Goal: Task Accomplishment & Management: Manage account settings

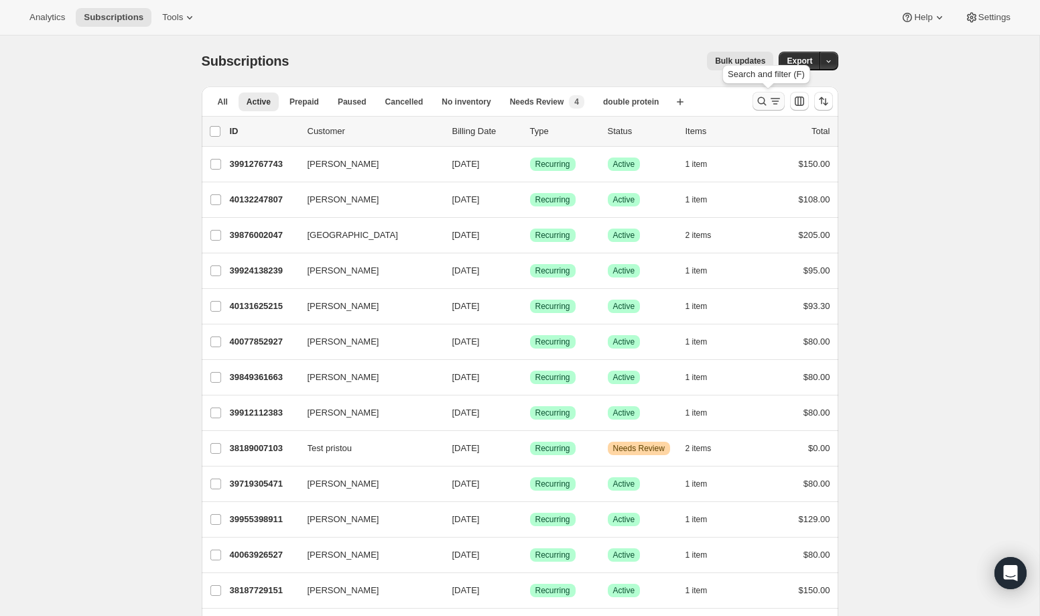
click at [759, 102] on icon "Search and filter results" at bounding box center [761, 101] width 13 height 13
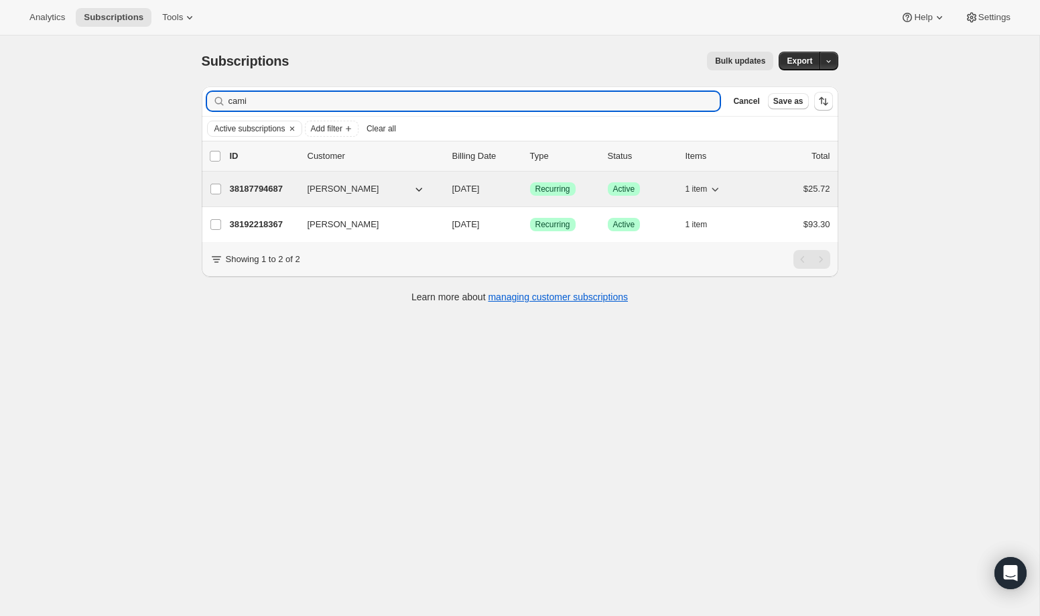
type input "cami"
click at [275, 188] on p "38187794687" at bounding box center [263, 188] width 67 height 13
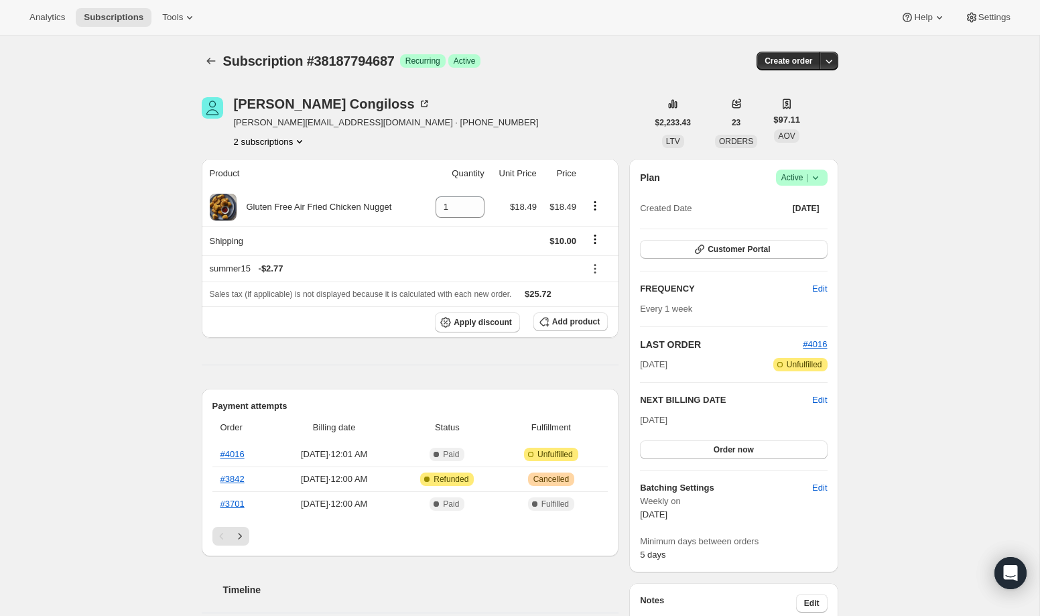
click at [821, 181] on icon at bounding box center [815, 177] width 13 height 13
click at [808, 226] on span "Cancel subscription" at bounding box center [797, 227] width 76 height 10
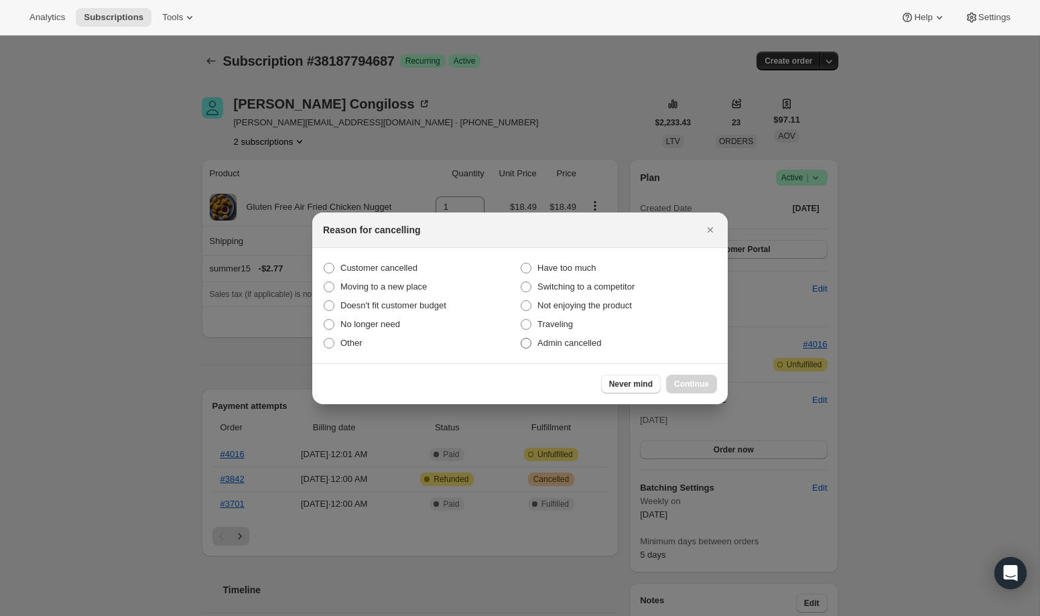
click at [587, 345] on span "Admin cancelled" at bounding box center [570, 343] width 64 height 10
click at [521, 338] on input "Admin cancelled" at bounding box center [521, 338] width 1 height 1
radio input "true"
click at [685, 388] on span "Continue" at bounding box center [691, 384] width 35 height 11
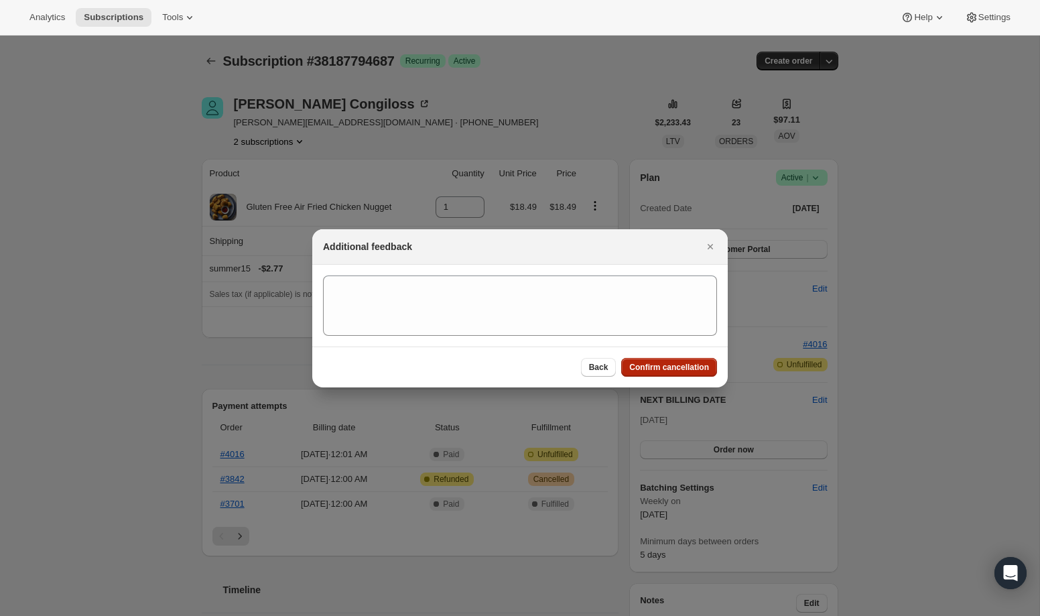
click at [675, 369] on span "Confirm cancellation" at bounding box center [669, 367] width 80 height 11
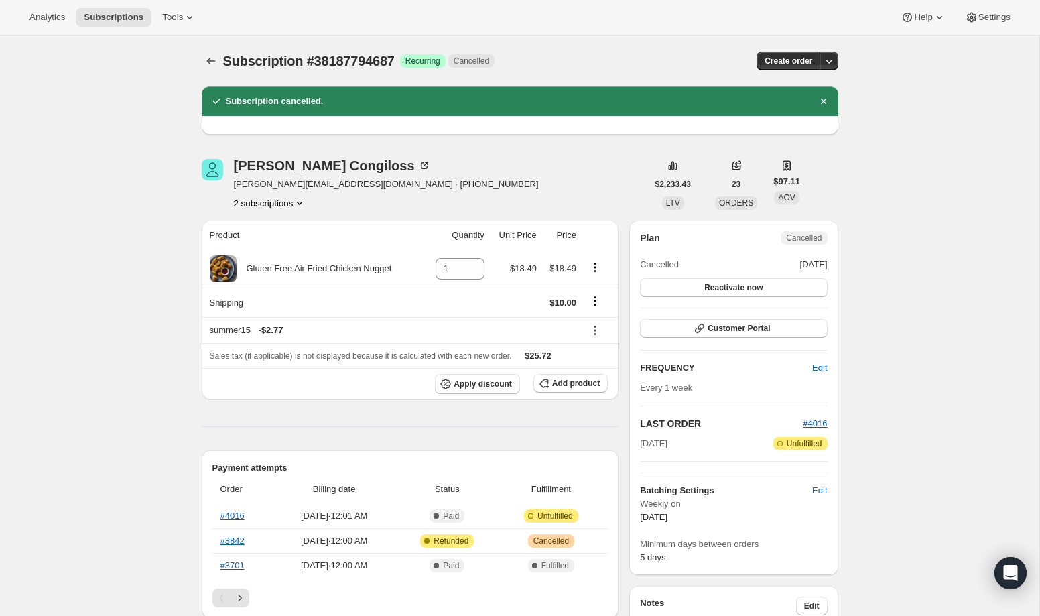
click at [300, 204] on icon "Product actions" at bounding box center [299, 202] width 13 height 13
click at [275, 255] on span "38192218367" at bounding box center [249, 251] width 54 height 10
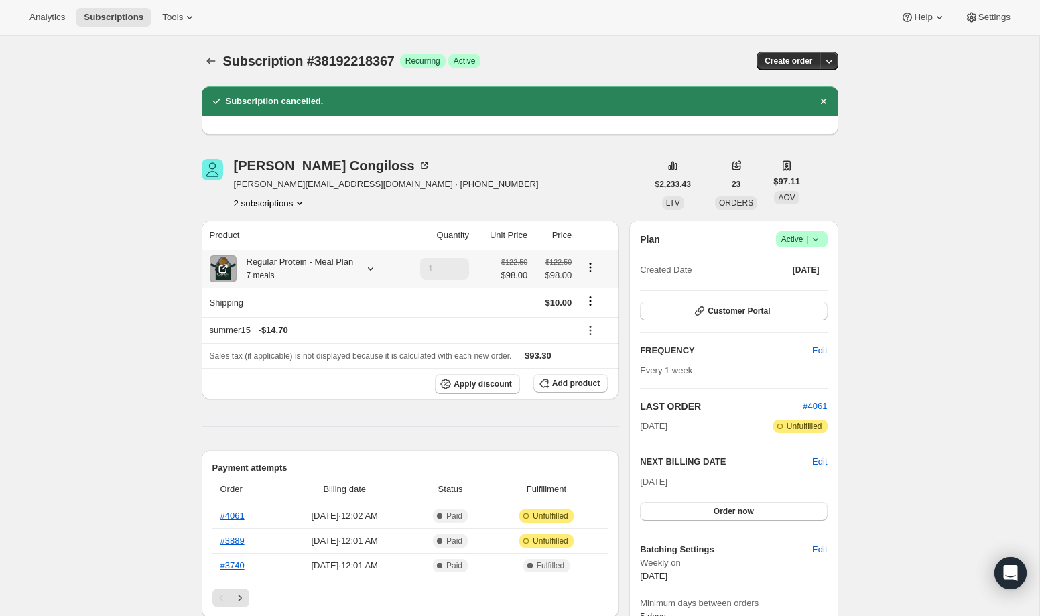
click at [375, 275] on icon at bounding box center [370, 268] width 13 height 13
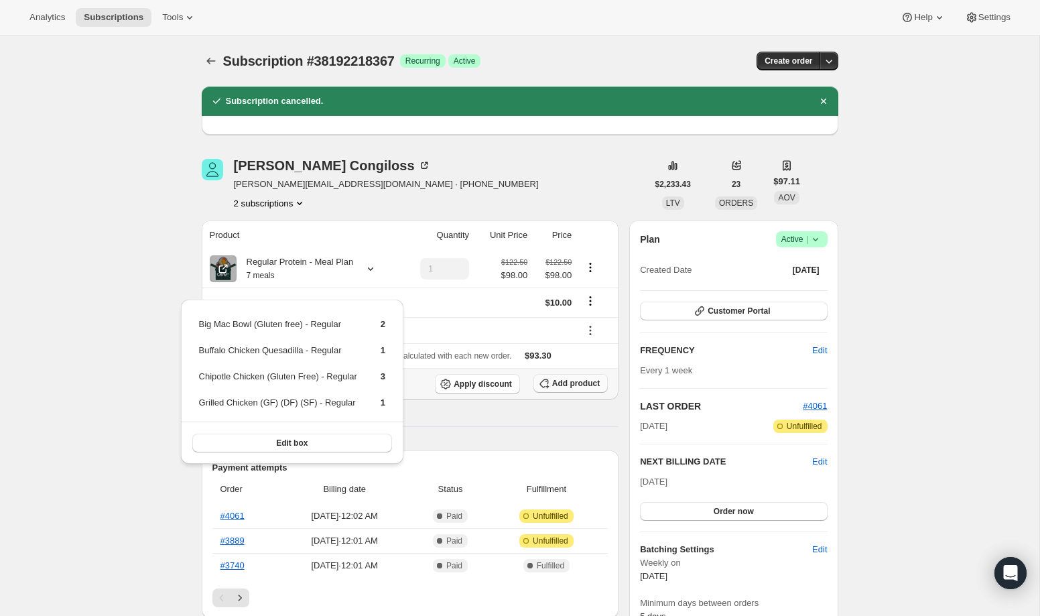
click at [558, 389] on span "Add product" at bounding box center [576, 383] width 48 height 11
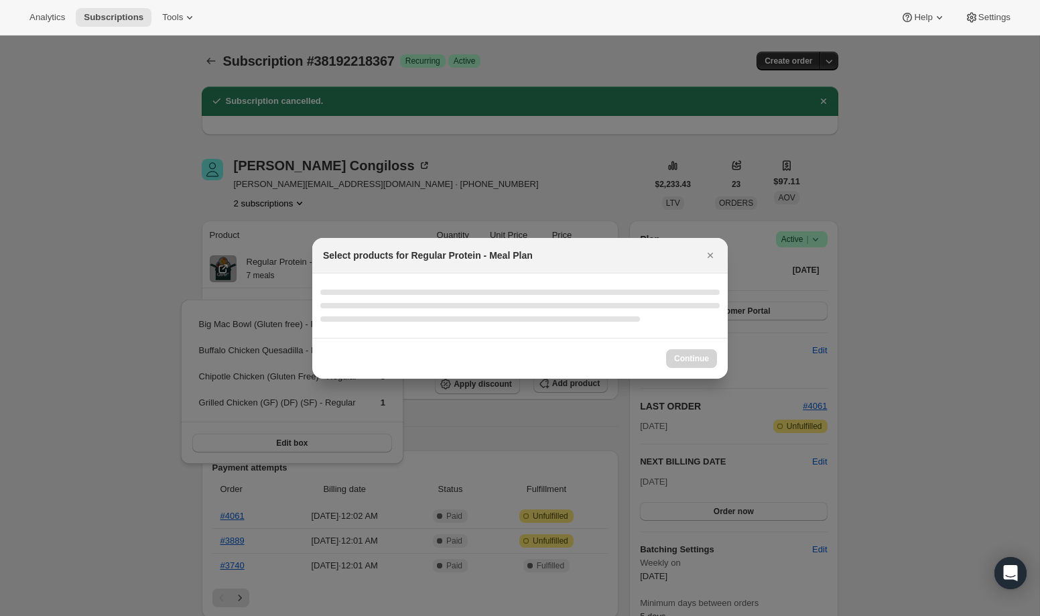
select select "gid://shopify/ProductVariant/46949447794943"
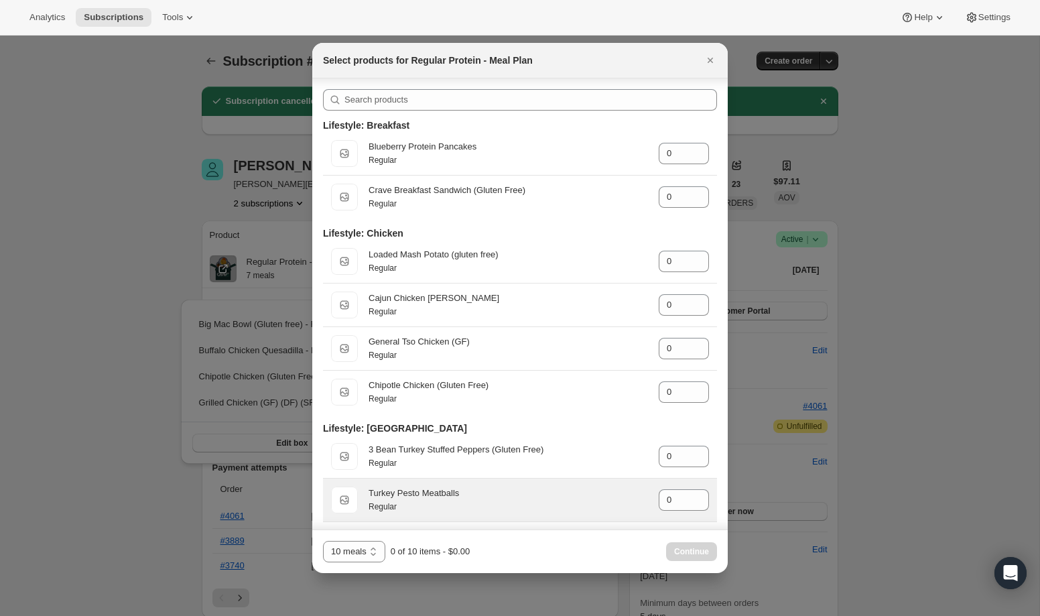
scroll to position [790, 0]
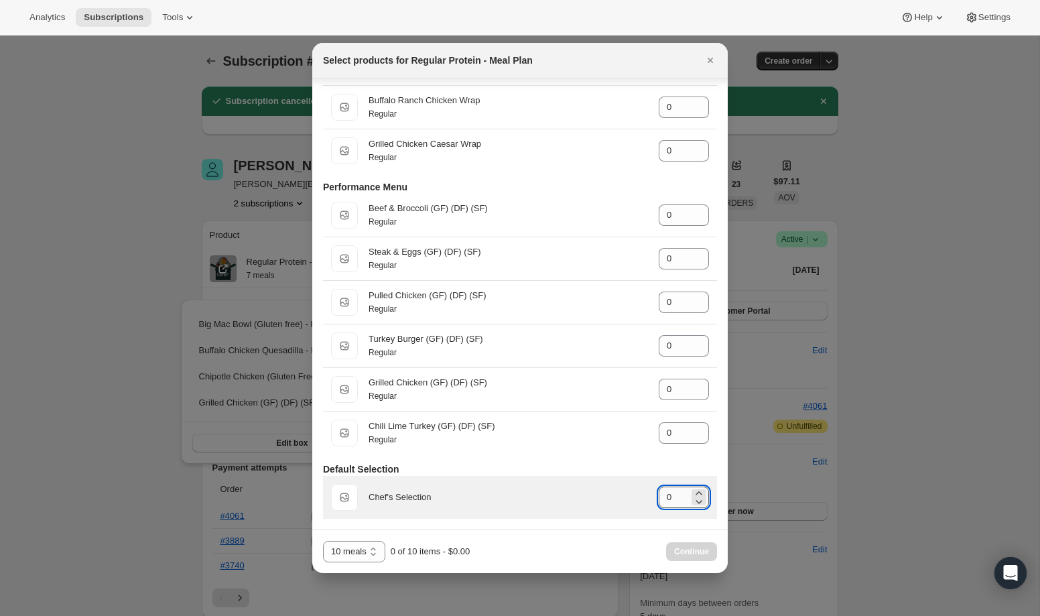
click at [687, 495] on input "0" at bounding box center [674, 497] width 30 height 21
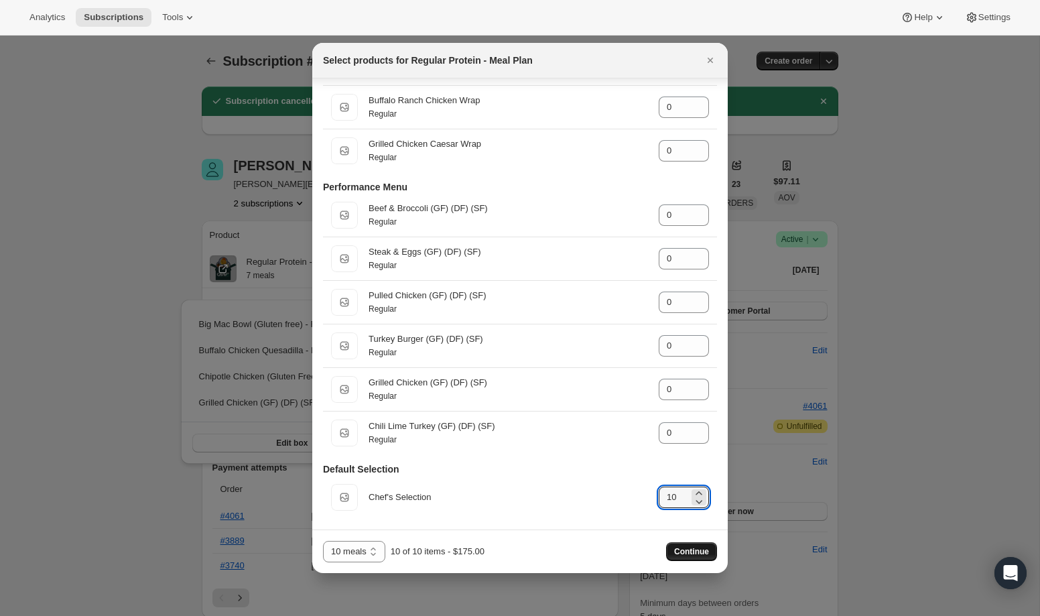
type input "10"
click at [691, 552] on span "Continue" at bounding box center [691, 551] width 35 height 11
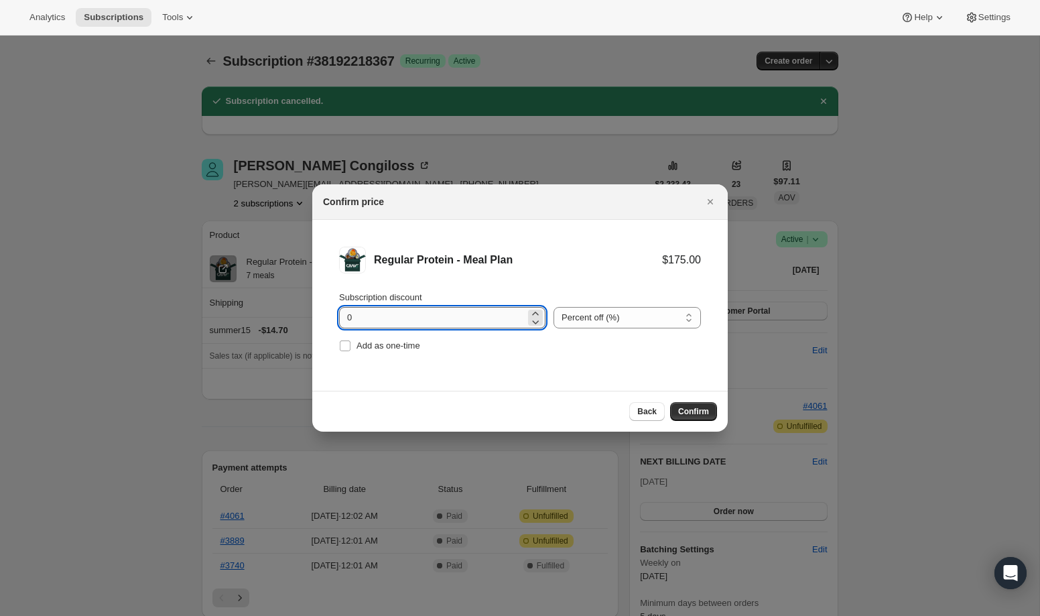
click at [461, 324] on input "0" at bounding box center [432, 317] width 186 height 21
type input "20"
click at [581, 312] on select "Percent off (%) Amount off ($)" at bounding box center [627, 317] width 147 height 21
click at [704, 410] on span "Confirm" at bounding box center [693, 411] width 31 height 11
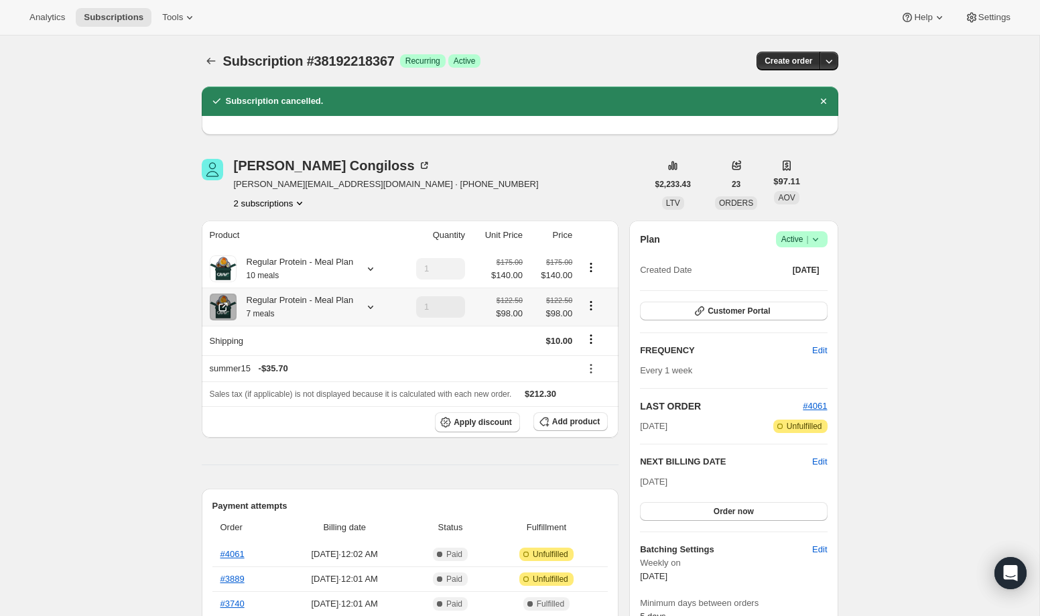
click at [590, 312] on icon "Product actions" at bounding box center [590, 305] width 13 height 13
click at [591, 312] on icon "Product actions" at bounding box center [590, 305] width 13 height 13
click at [592, 306] on icon "Product actions" at bounding box center [591, 305] width 2 height 2
click at [424, 162] on icon at bounding box center [426, 164] width 4 height 4
click at [592, 265] on icon "Product actions" at bounding box center [591, 264] width 2 height 2
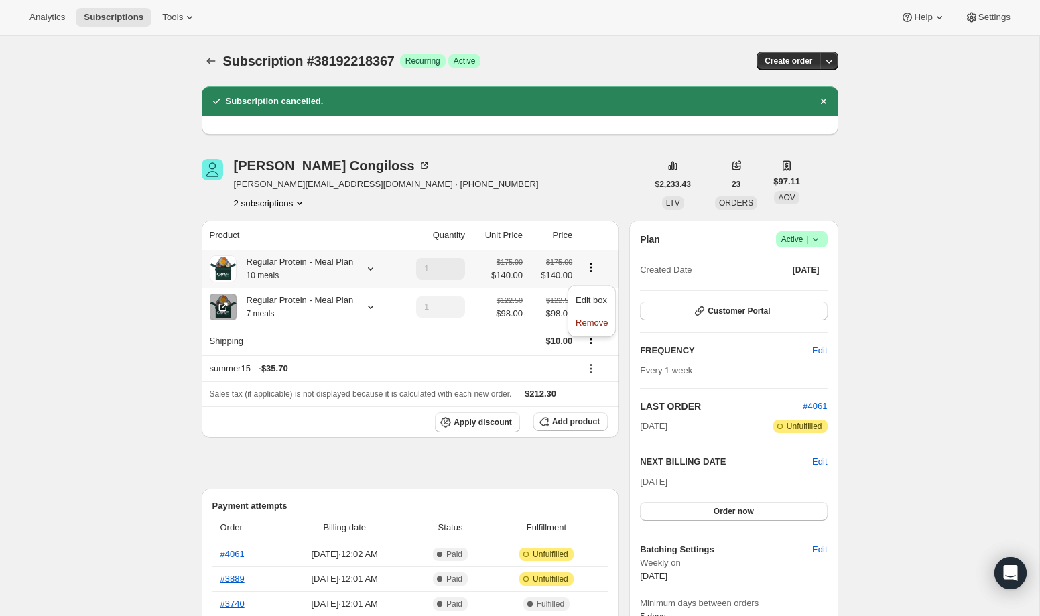
click at [550, 320] on span "$98.00" at bounding box center [552, 313] width 42 height 13
click at [592, 306] on icon "Product actions" at bounding box center [591, 305] width 2 height 2
click at [590, 346] on span "Edit box" at bounding box center [592, 351] width 32 height 13
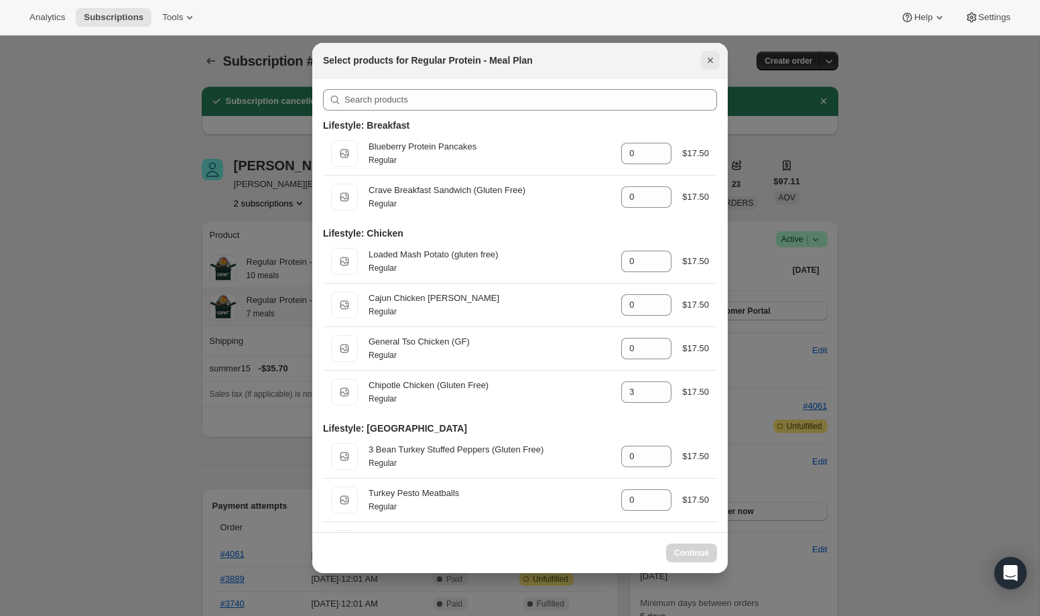
click at [706, 62] on icon "Close" at bounding box center [710, 60] width 13 height 13
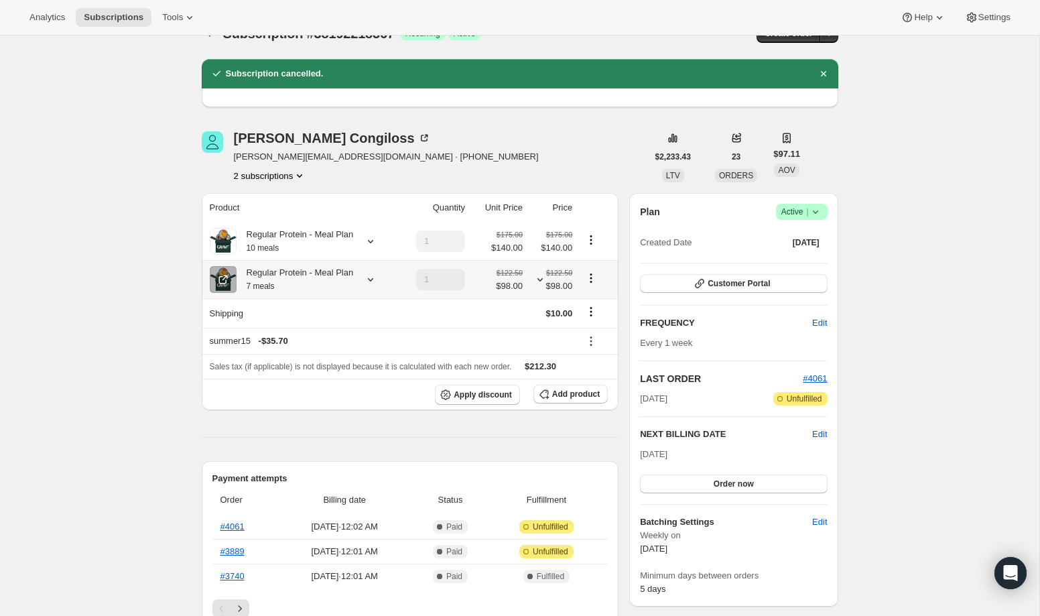
scroll to position [0, 0]
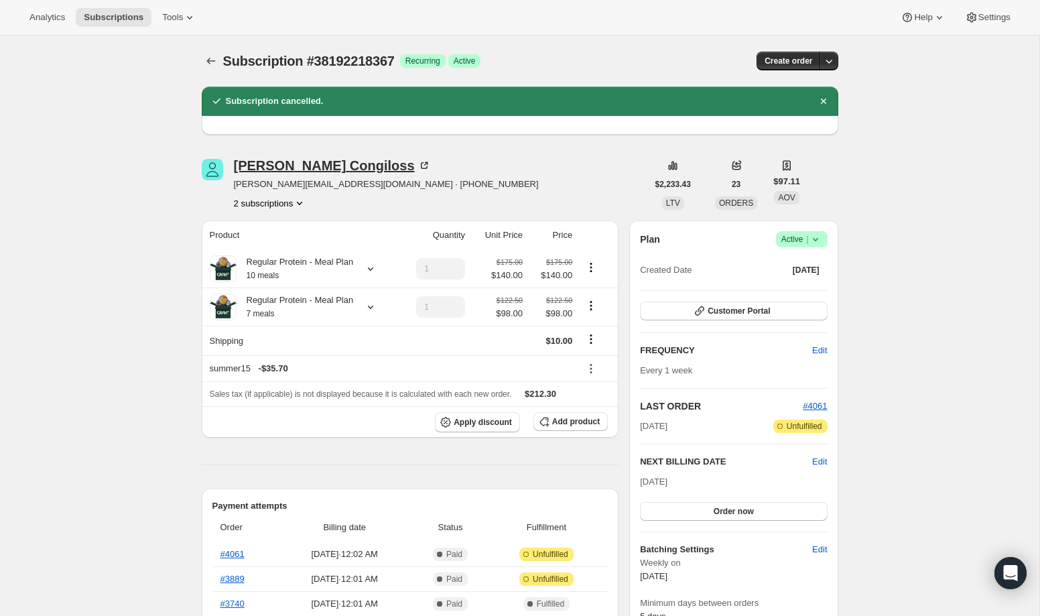
click at [418, 167] on icon at bounding box center [424, 165] width 13 height 13
click at [727, 309] on span "Customer Portal" at bounding box center [739, 311] width 62 height 11
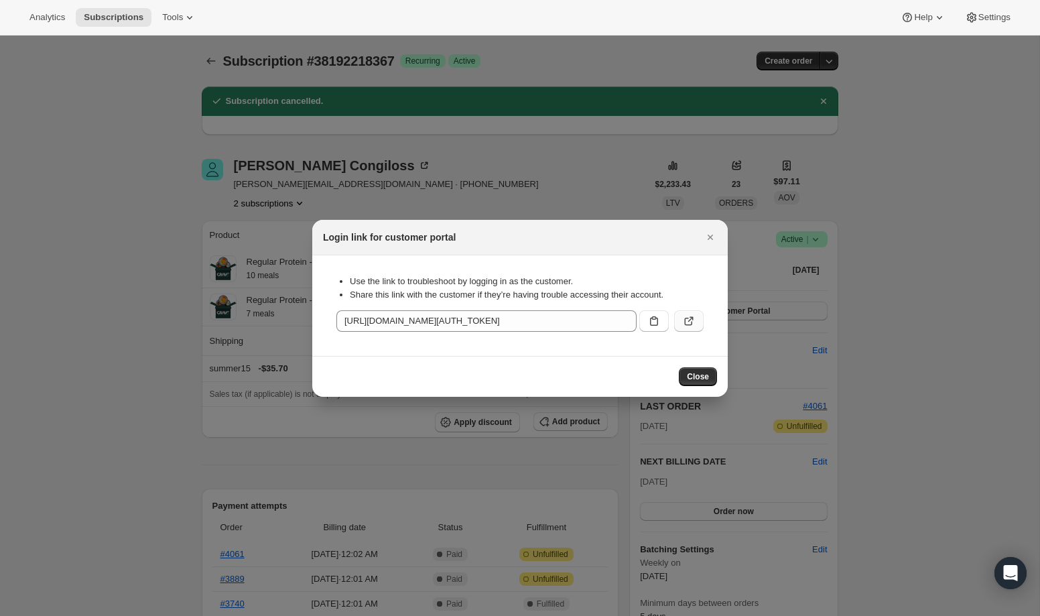
click at [682, 322] on icon ":r1i2:" at bounding box center [688, 320] width 13 height 13
click at [714, 236] on icon "Close" at bounding box center [710, 237] width 13 height 13
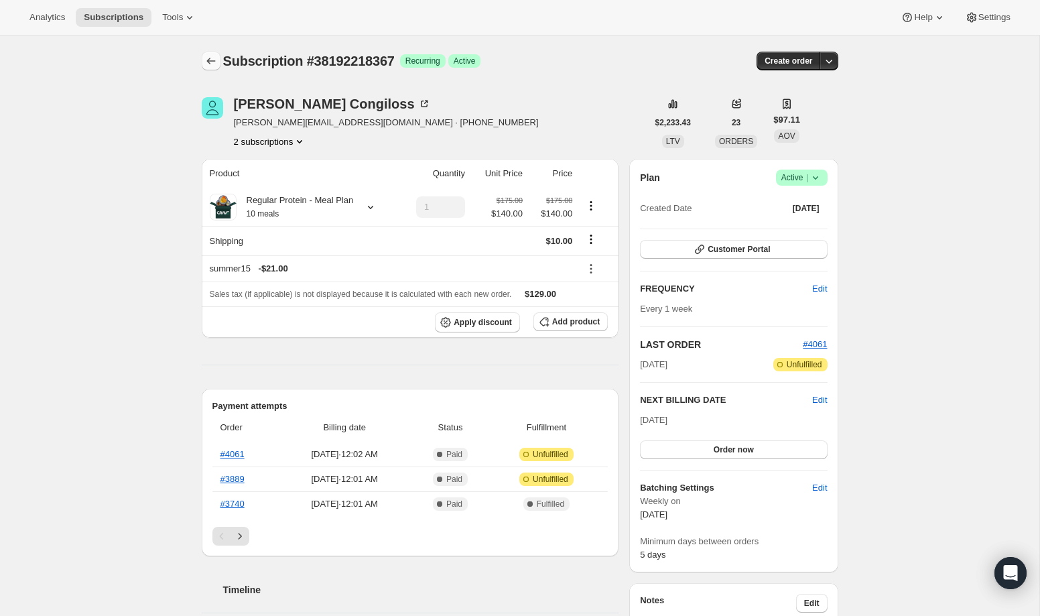
click at [212, 66] on icon "Subscriptions" at bounding box center [210, 60] width 13 height 13
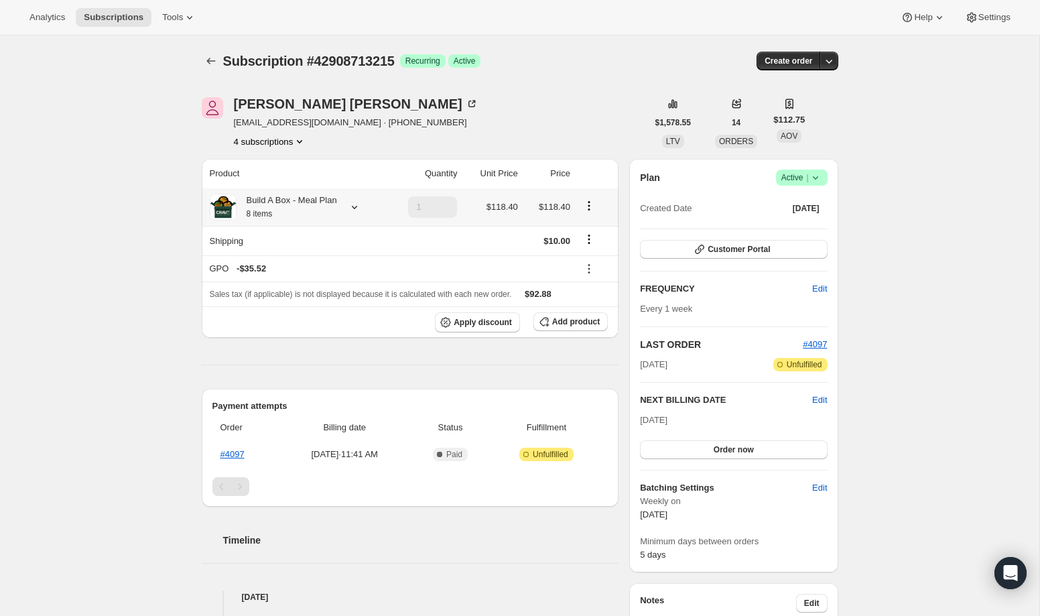
click at [588, 207] on icon "Product actions" at bounding box center [588, 205] width 13 height 13
click at [392, 343] on div "Product Quantity Unit Price Price Build A Box - Meal Plan 8 items 1 $118.40 $11…" at bounding box center [411, 395] width 418 height 472
click at [567, 320] on span "Add product" at bounding box center [576, 321] width 48 height 11
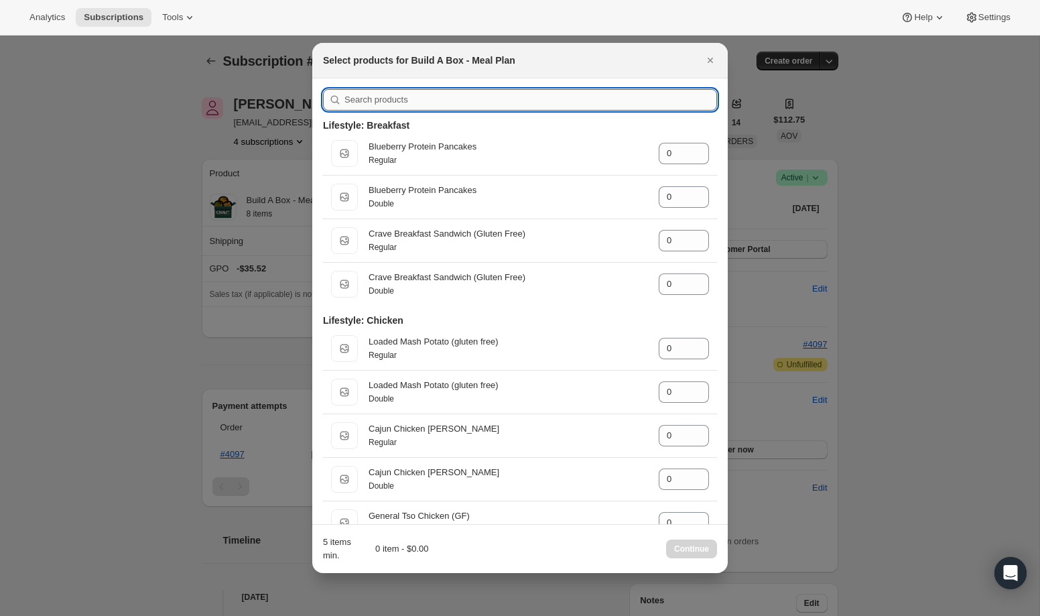
click at [403, 107] on input ":r4m:" at bounding box center [531, 99] width 373 height 21
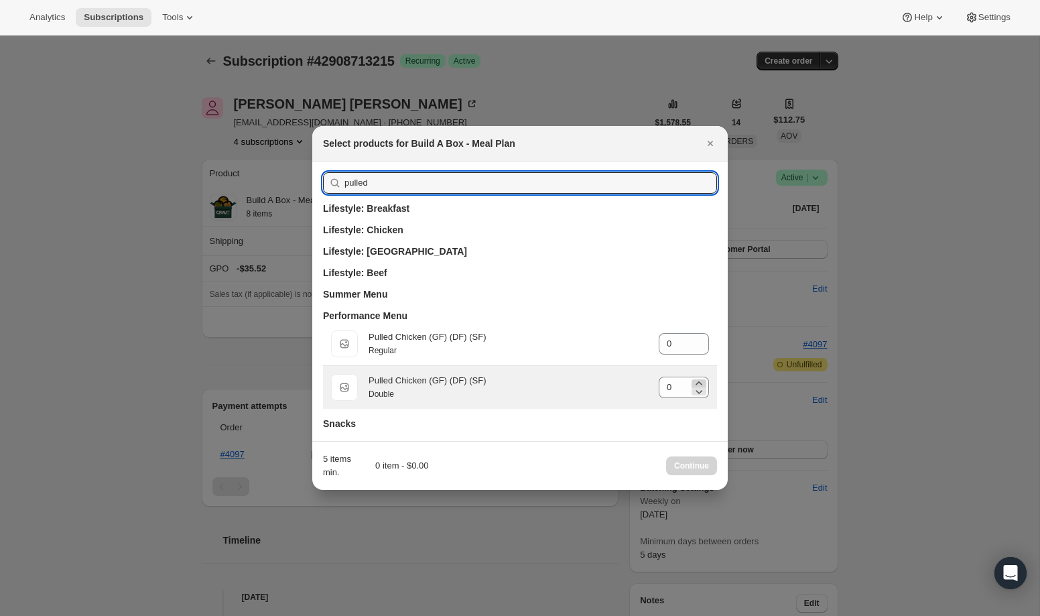
type input "pulled"
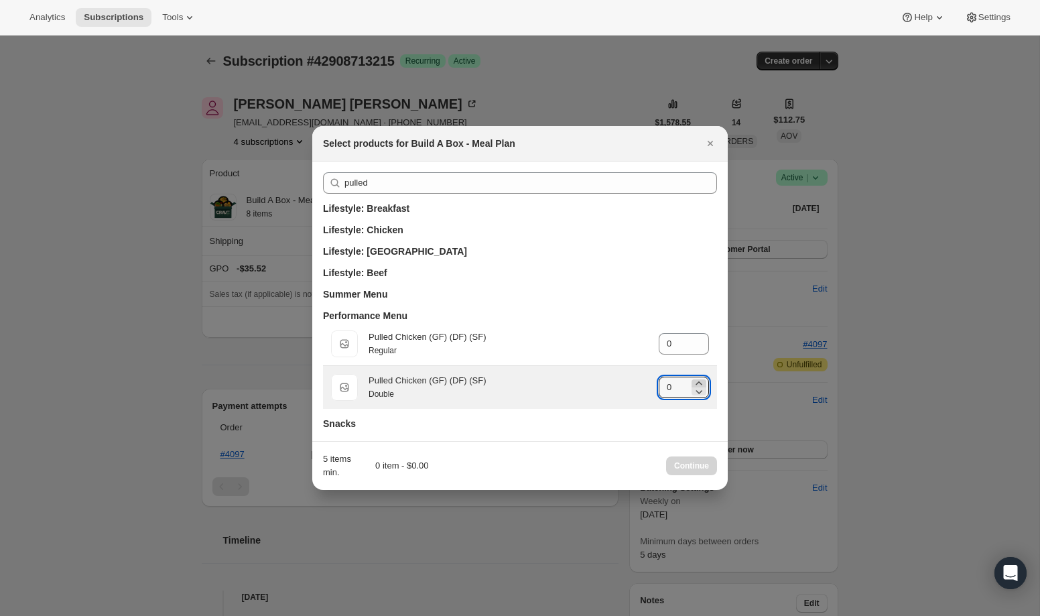
click at [701, 381] on icon ":r4m:" at bounding box center [698, 383] width 13 height 13
type input "1"
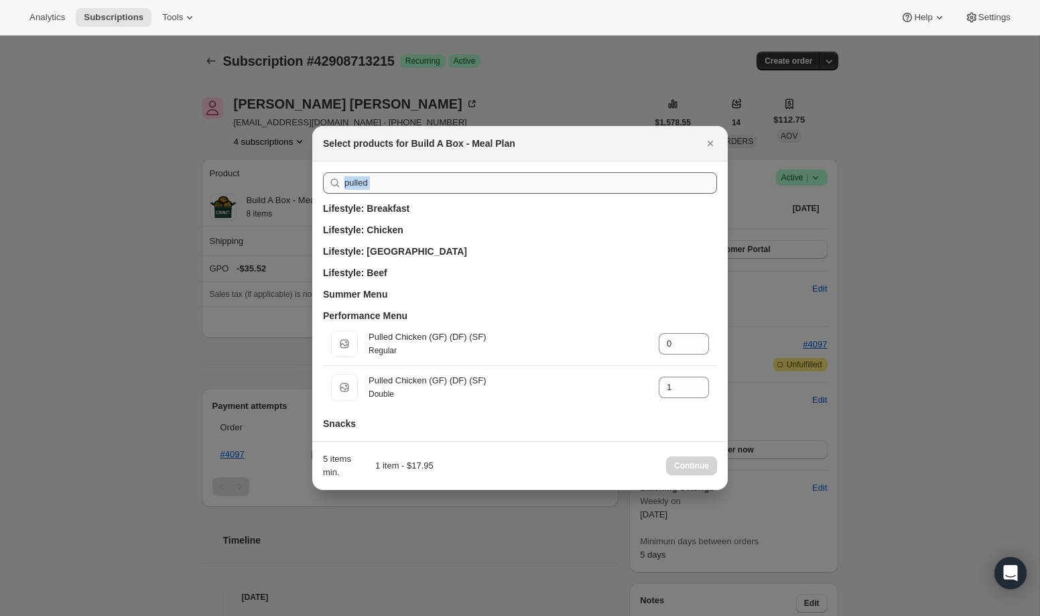
drag, startPoint x: 527, startPoint y: 196, endPoint x: 521, endPoint y: 186, distance: 11.2
click at [521, 186] on div "pulled Lifestyle: Breakfast Lifestyle: Chicken Lifestyle: Turkey Lifestyle: Bee…" at bounding box center [520, 301] width 416 height 279
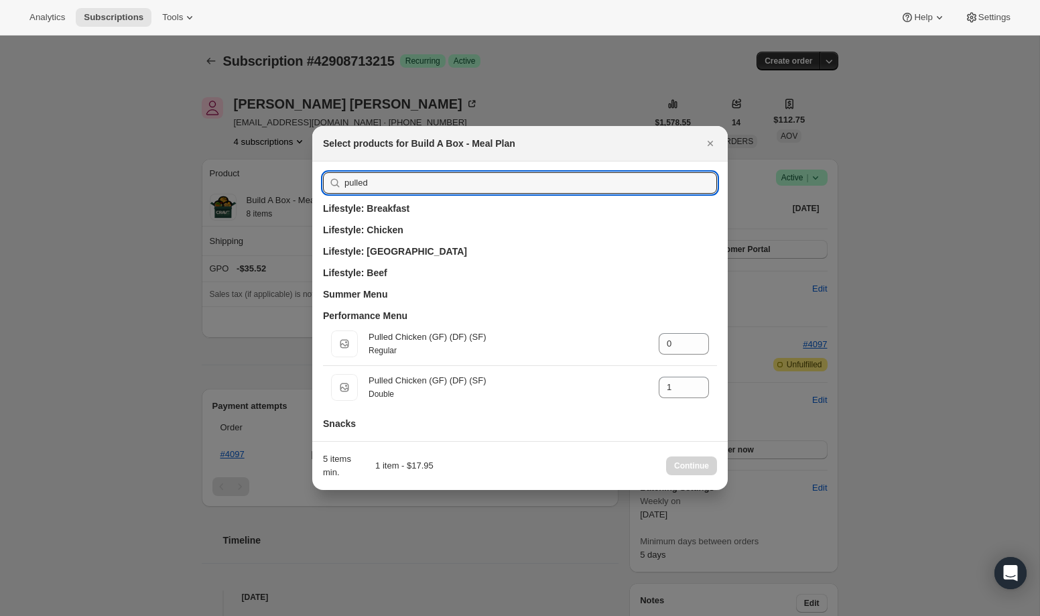
drag, startPoint x: 521, startPoint y: 186, endPoint x: 519, endPoint y: 170, distance: 17.0
click at [519, 170] on div "pulled Lifestyle: Breakfast Lifestyle: Chicken Lifestyle: Turkey Lifestyle: Bee…" at bounding box center [520, 301] width 416 height 279
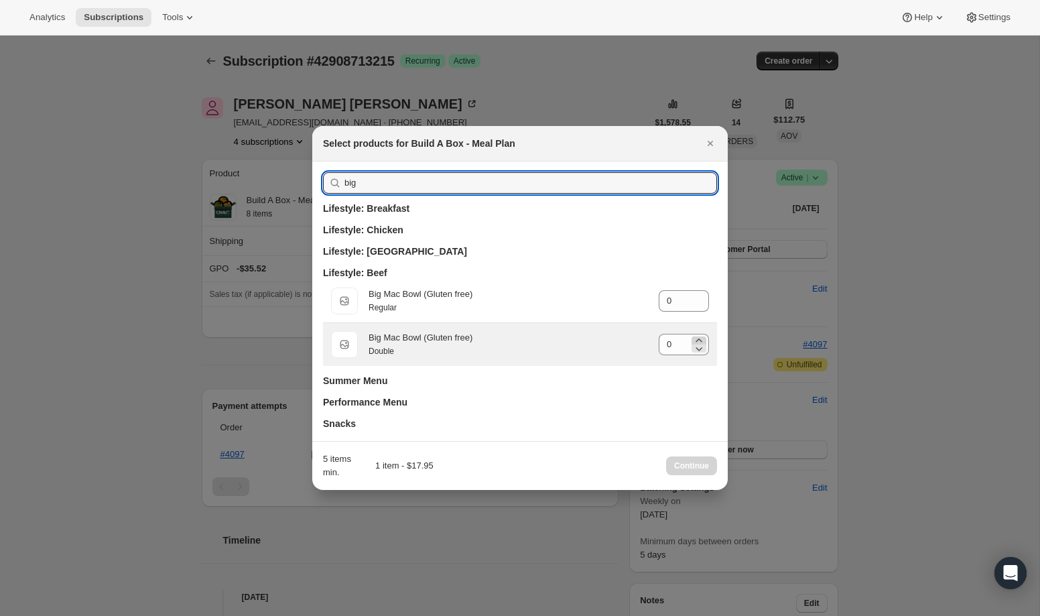
type input "big"
click at [701, 340] on icon ":r4m:" at bounding box center [698, 340] width 13 height 13
type input "1"
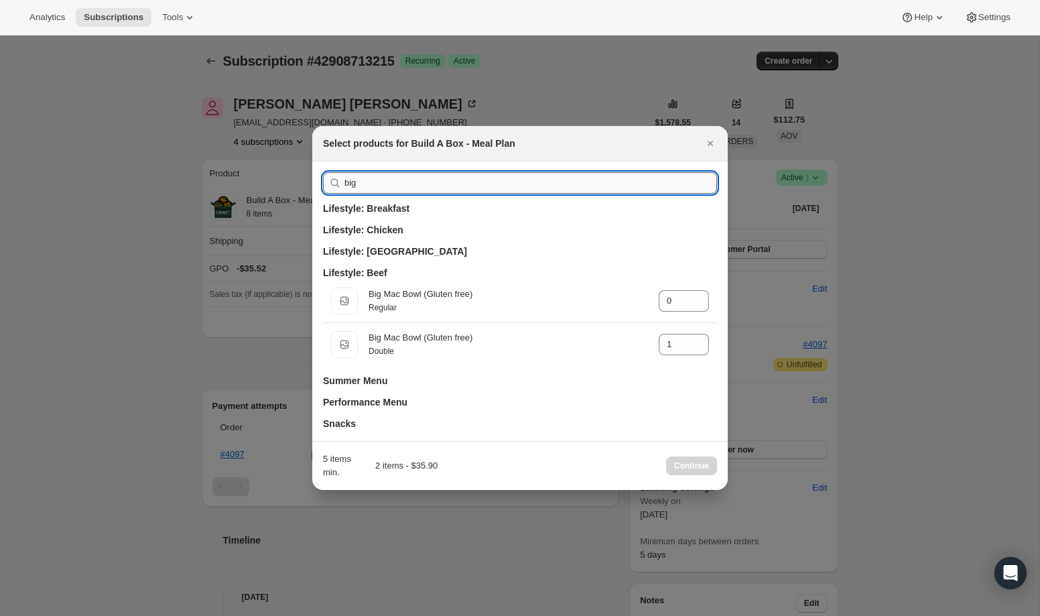
drag, startPoint x: 584, startPoint y: 190, endPoint x: 584, endPoint y: 182, distance: 8.7
click at [584, 182] on input "big" at bounding box center [531, 182] width 373 height 21
type input "b"
type input "0"
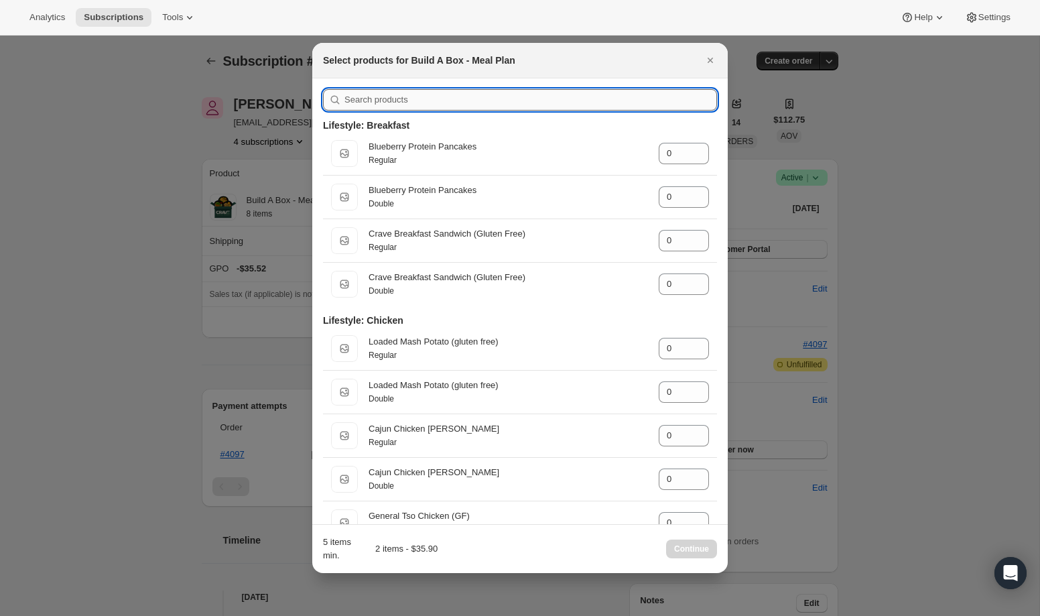
type input "k"
type input "1"
type input "0"
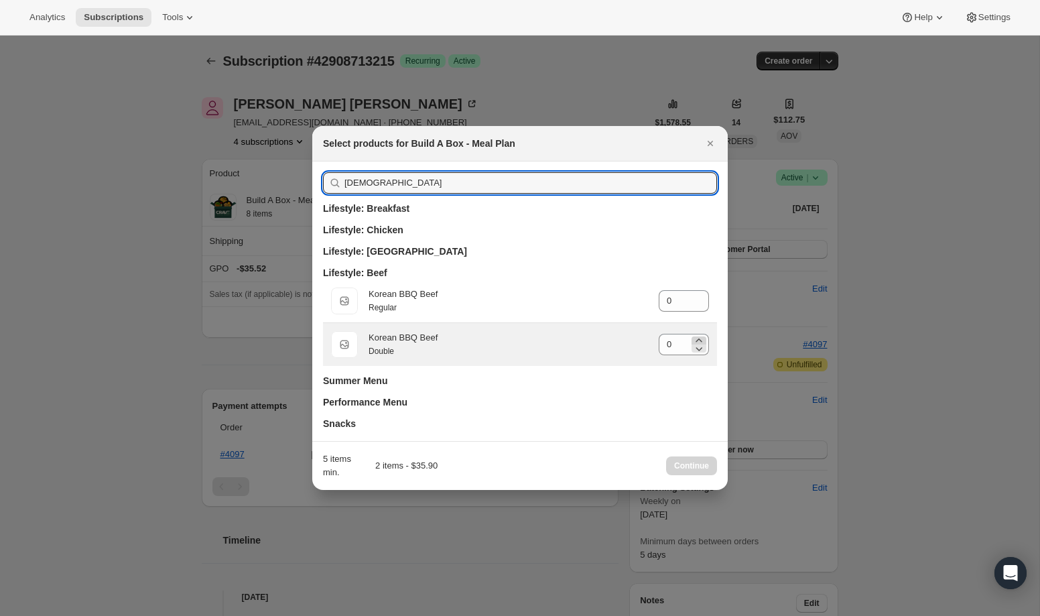
type input "[DEMOGRAPHIC_DATA]"
click at [696, 337] on icon ":r4m:" at bounding box center [698, 340] width 13 height 13
type input "1"
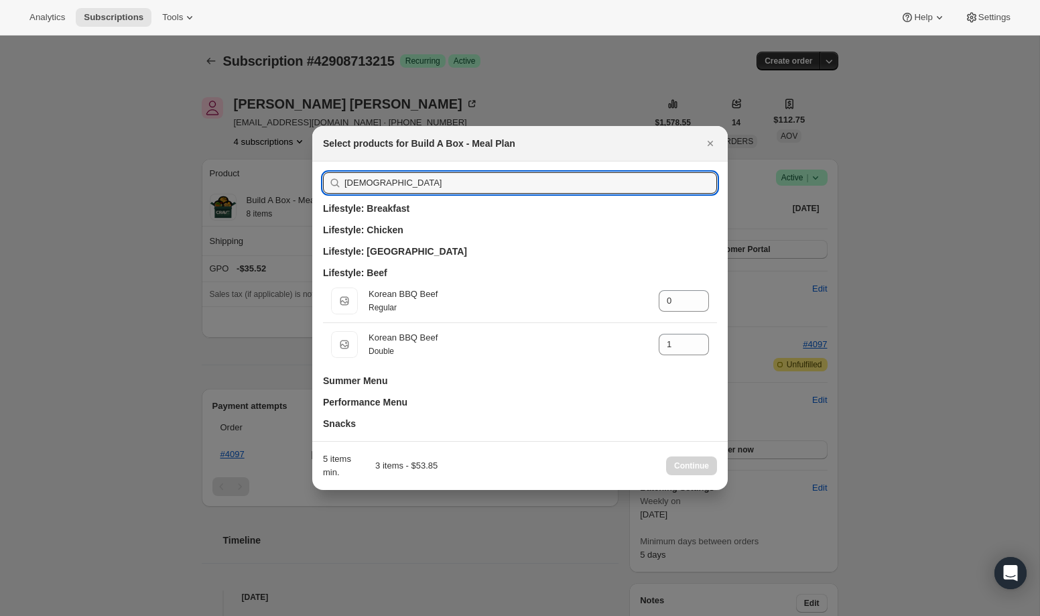
drag, startPoint x: 635, startPoint y: 178, endPoint x: 631, endPoint y: 168, distance: 10.5
click at [631, 168] on div "korean Lifestyle: Breakfast Lifestyle: Chicken Lifestyle: Turkey Lifestyle: Bee…" at bounding box center [520, 301] width 416 height 279
type input "a"
type input "0"
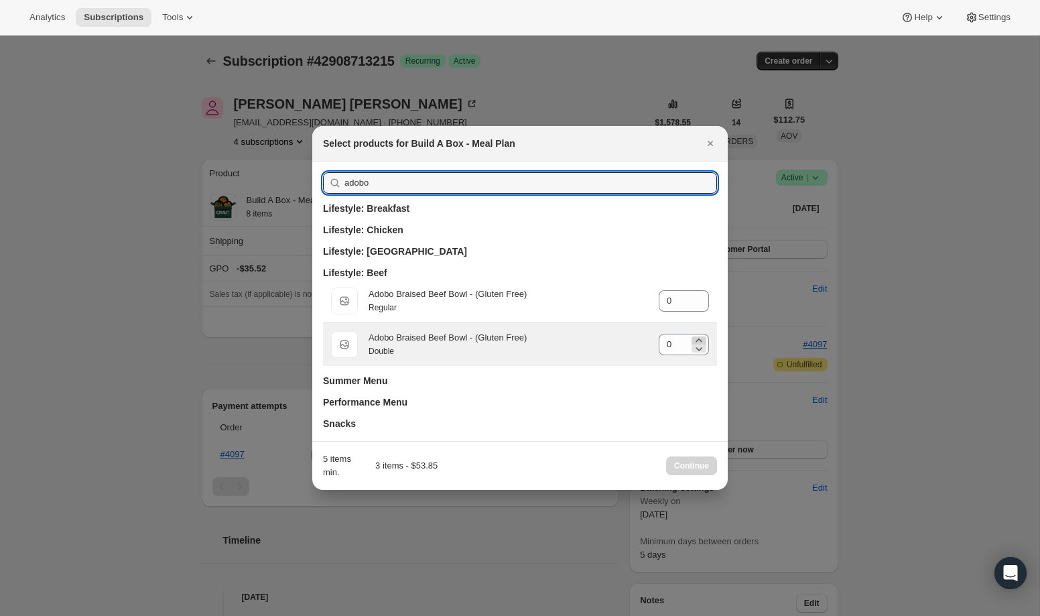
type input "adobo"
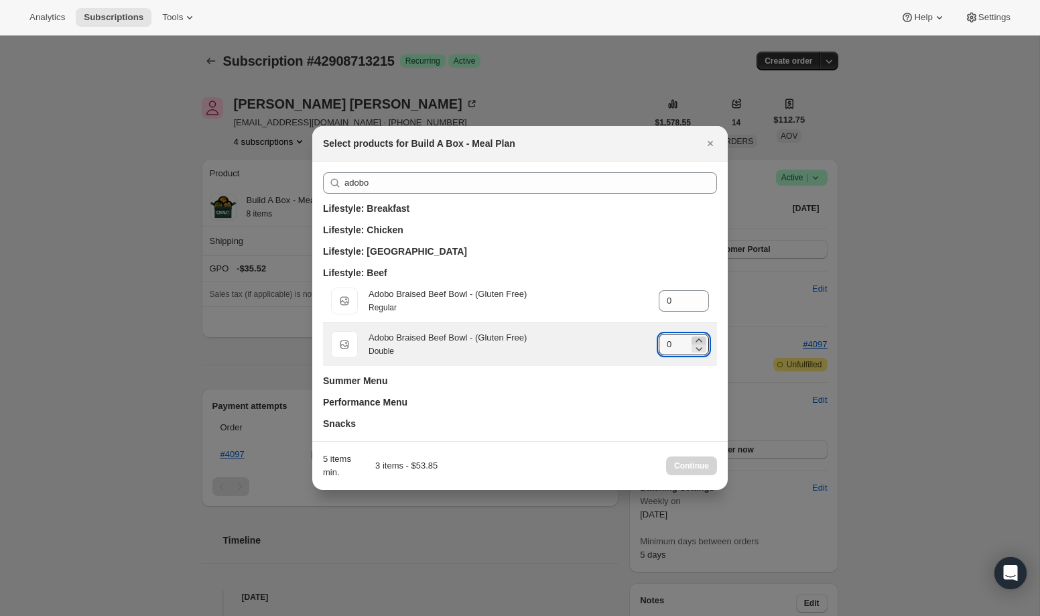
click at [700, 338] on icon ":r4m:" at bounding box center [698, 340] width 13 height 13
type input "1"
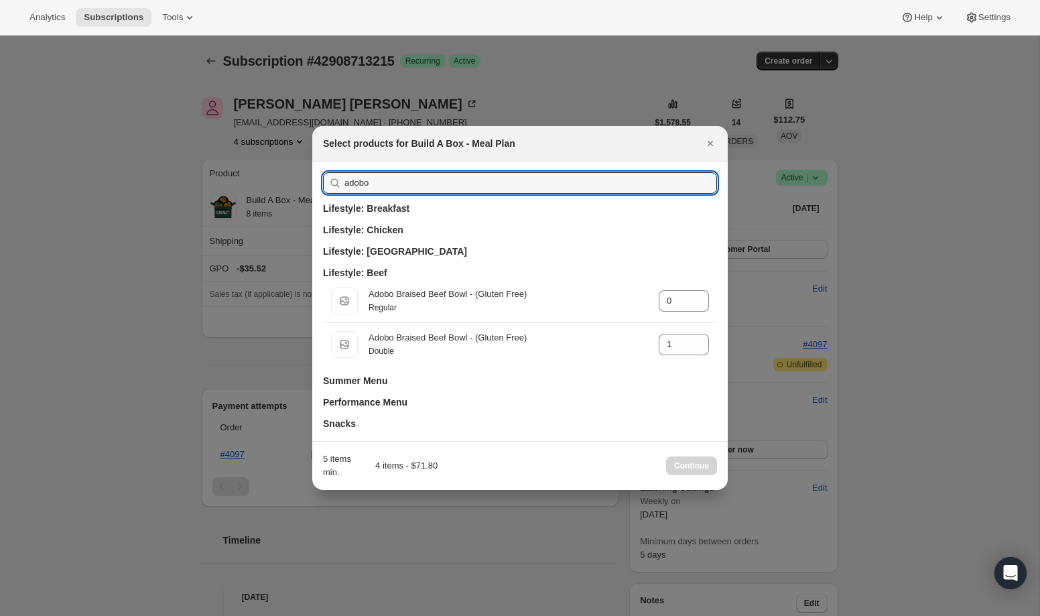
drag, startPoint x: 646, startPoint y: 183, endPoint x: 643, endPoint y: 160, distance: 22.9
click at [643, 160] on div "Select products for Build A Box - Meal Plan adobo Lifestyle: Breakfast Lifestyl…" at bounding box center [520, 308] width 416 height 364
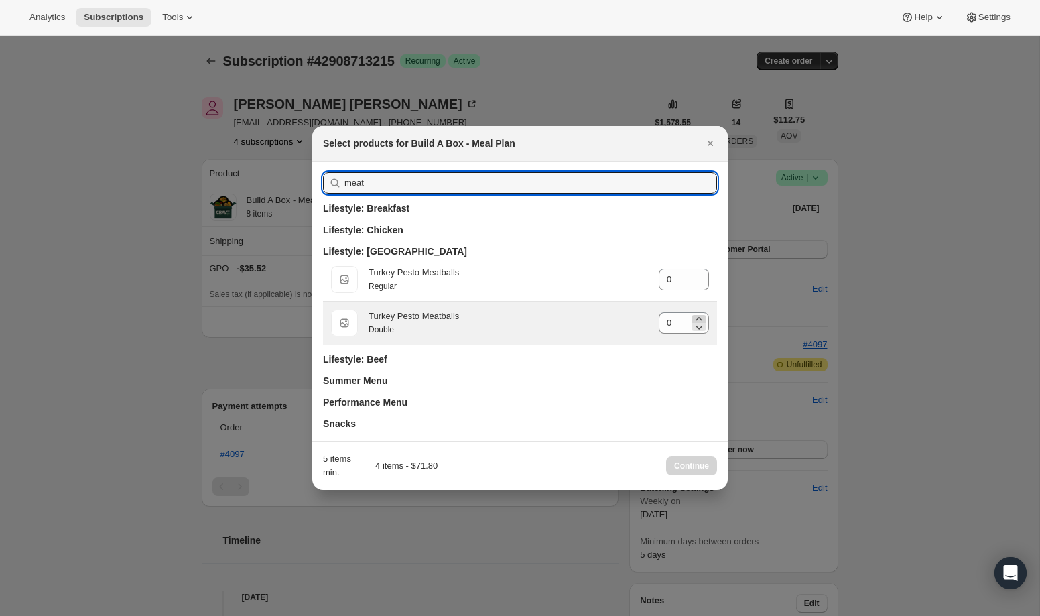
type input "meat"
click at [702, 314] on icon ":r4m:" at bounding box center [698, 318] width 13 height 13
type input "1"
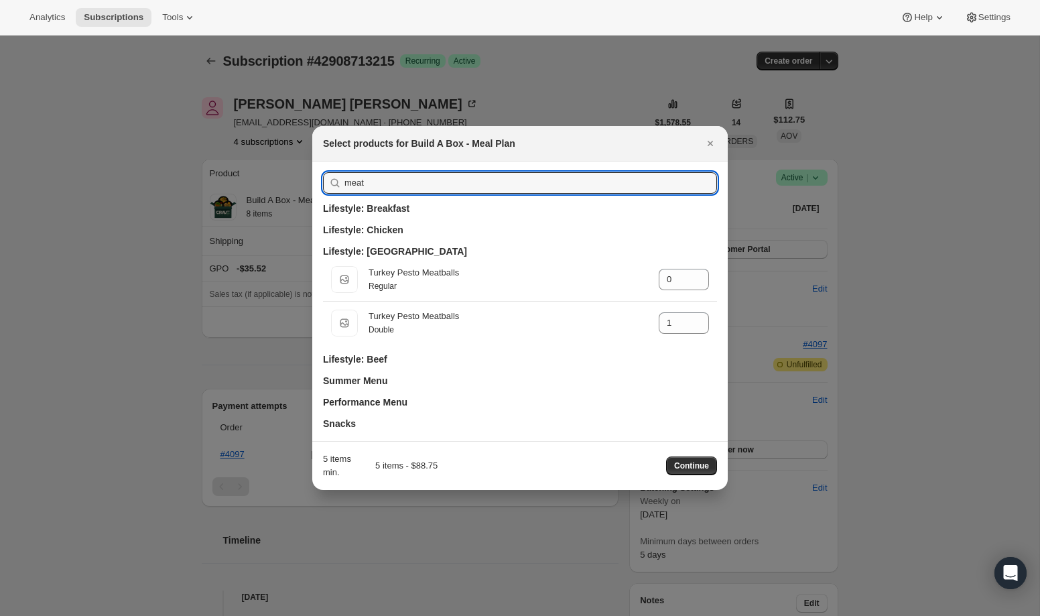
drag, startPoint x: 590, startPoint y: 180, endPoint x: 588, endPoint y: 170, distance: 9.8
click at [588, 170] on div "meat Lifestyle: Breakfast Lifestyle: Chicken Lifestyle: [GEOGRAPHIC_DATA] Regul…" at bounding box center [520, 301] width 416 height 279
type input "a"
type input "0"
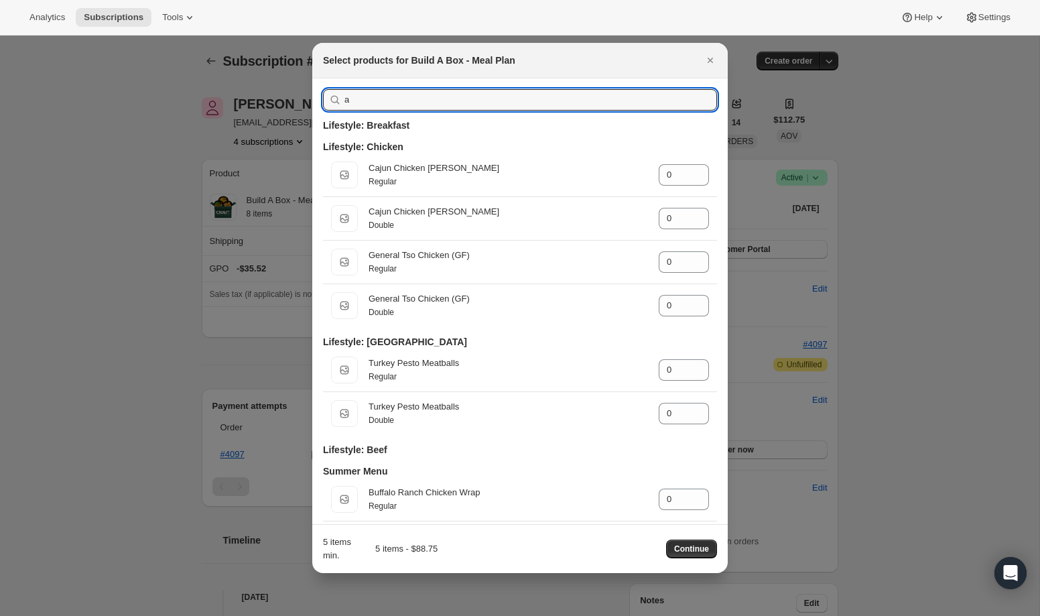
type input "al"
type input "1"
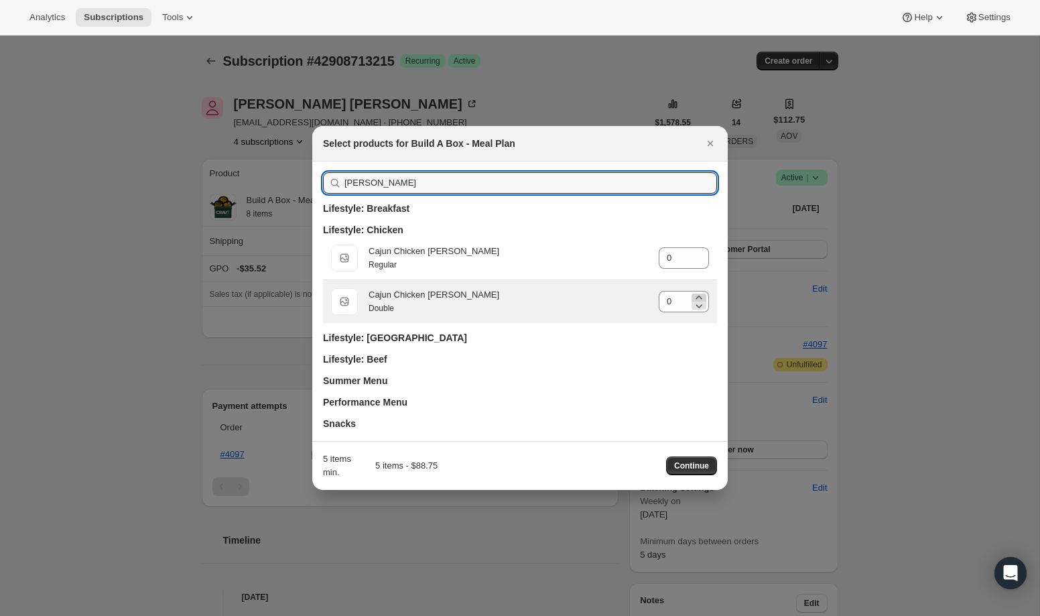
type input "[PERSON_NAME]"
click at [698, 297] on icon ":r4m:" at bounding box center [698, 297] width 13 height 13
type input "1"
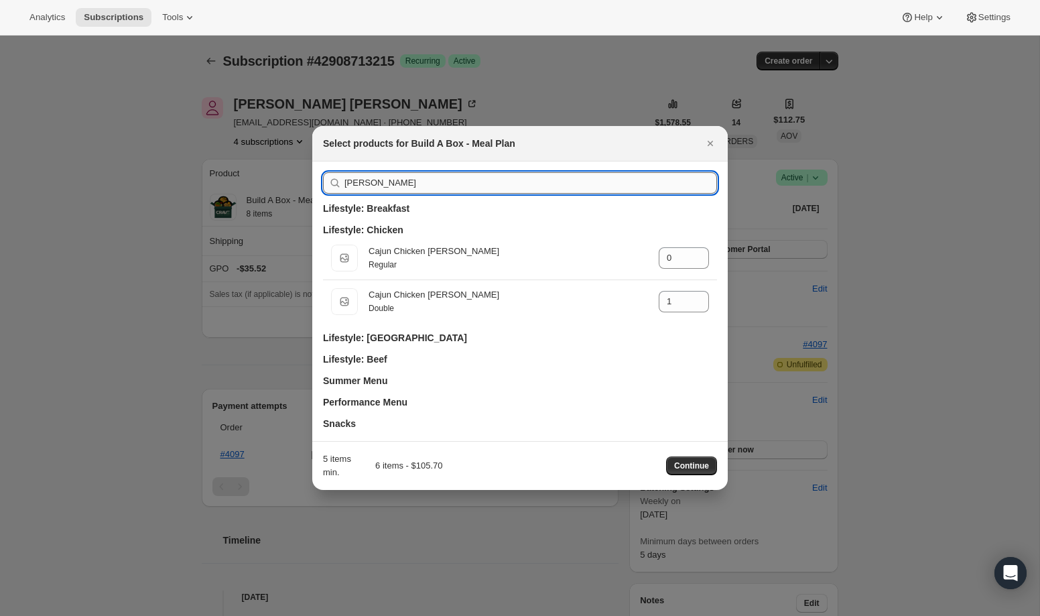
click at [621, 174] on input "[PERSON_NAME]" at bounding box center [531, 182] width 373 height 21
type input "l"
type input "0"
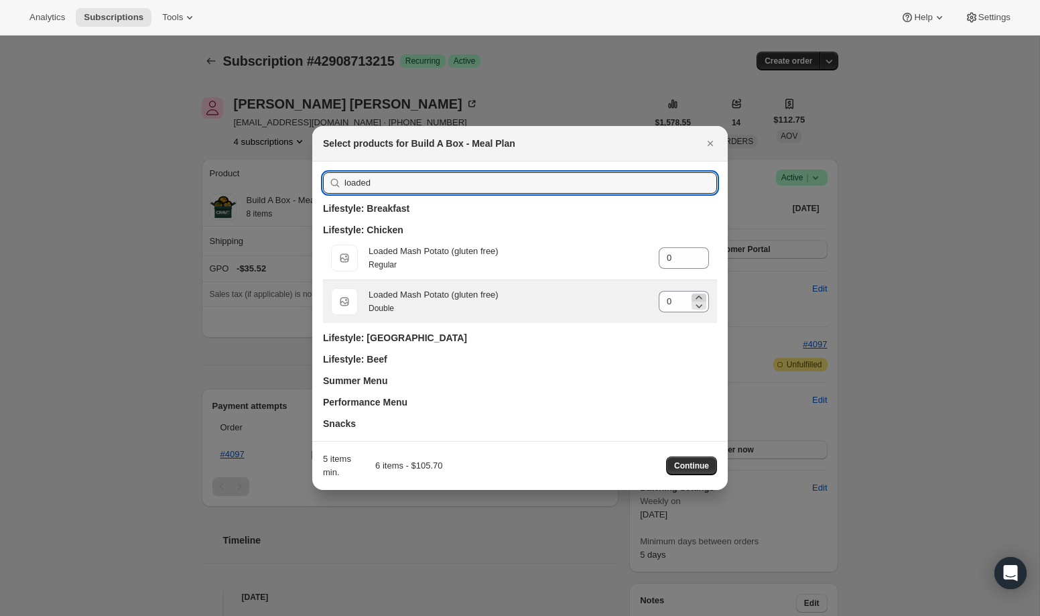
type input "loaded"
click at [695, 296] on icon ":r4m:" at bounding box center [698, 297] width 13 height 13
type input "1"
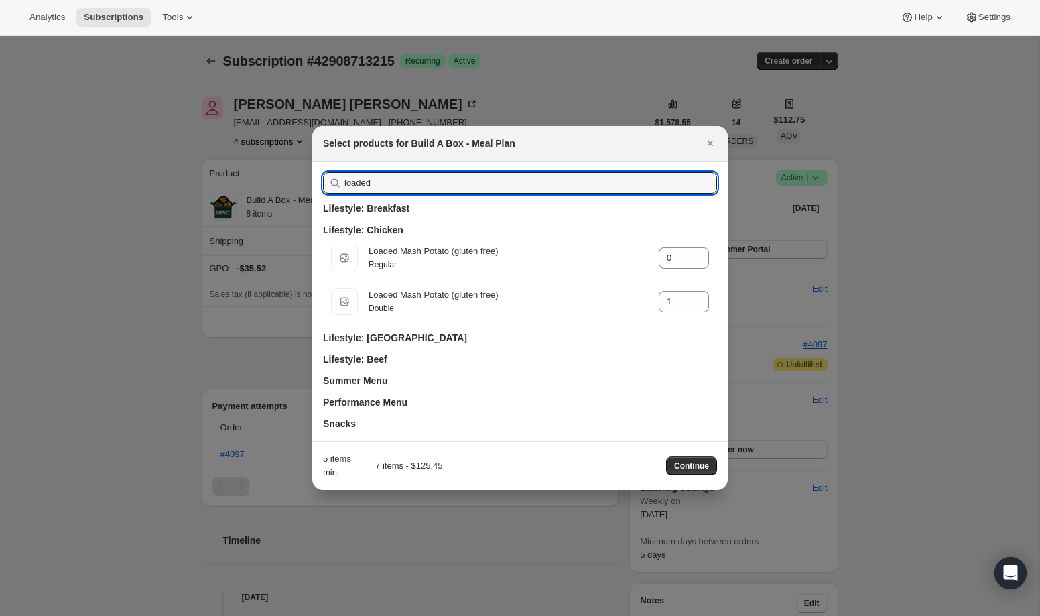
drag, startPoint x: 587, startPoint y: 174, endPoint x: 587, endPoint y: 166, distance: 7.4
click at [587, 166] on div "loaded Lifestyle: Breakfast Lifestyle: Chicken Regular Loaded Mash Potato (glut…" at bounding box center [520, 301] width 416 height 279
drag, startPoint x: 590, startPoint y: 181, endPoint x: 586, endPoint y: 168, distance: 13.2
click at [586, 168] on div "loaded Lifestyle: Breakfast Lifestyle: Chicken Regular Loaded Mash Potato (glut…" at bounding box center [520, 301] width 416 height 279
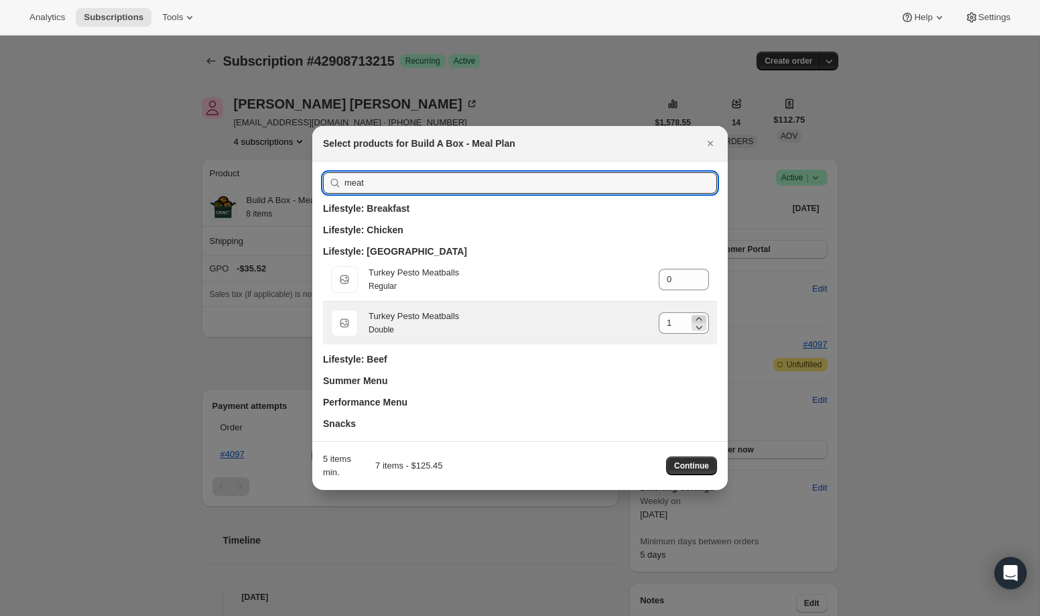
type input "meat"
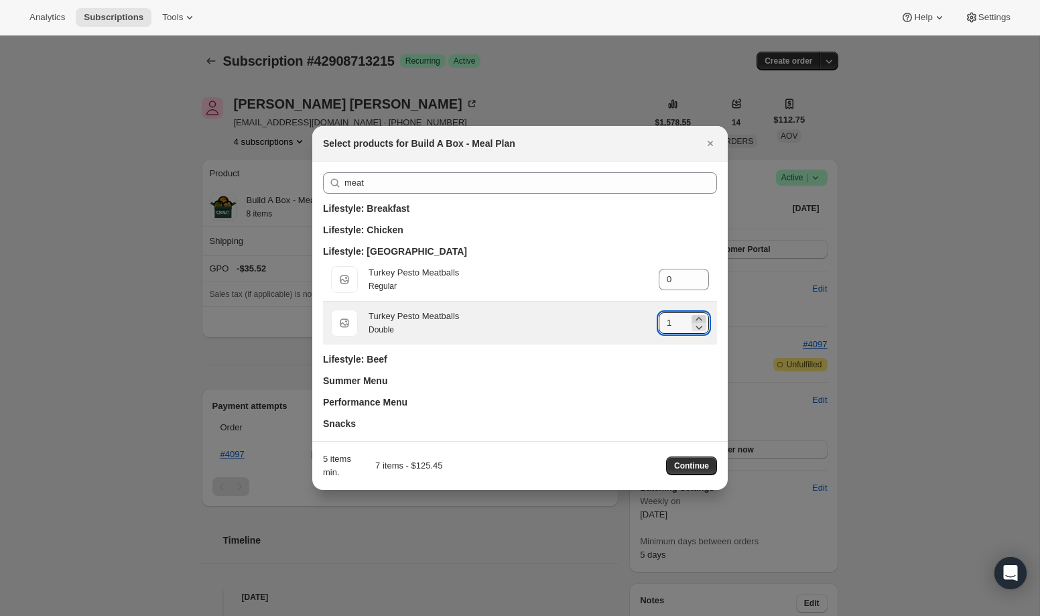
click at [701, 316] on icon ":r4m:" at bounding box center [698, 318] width 13 height 13
type input "2"
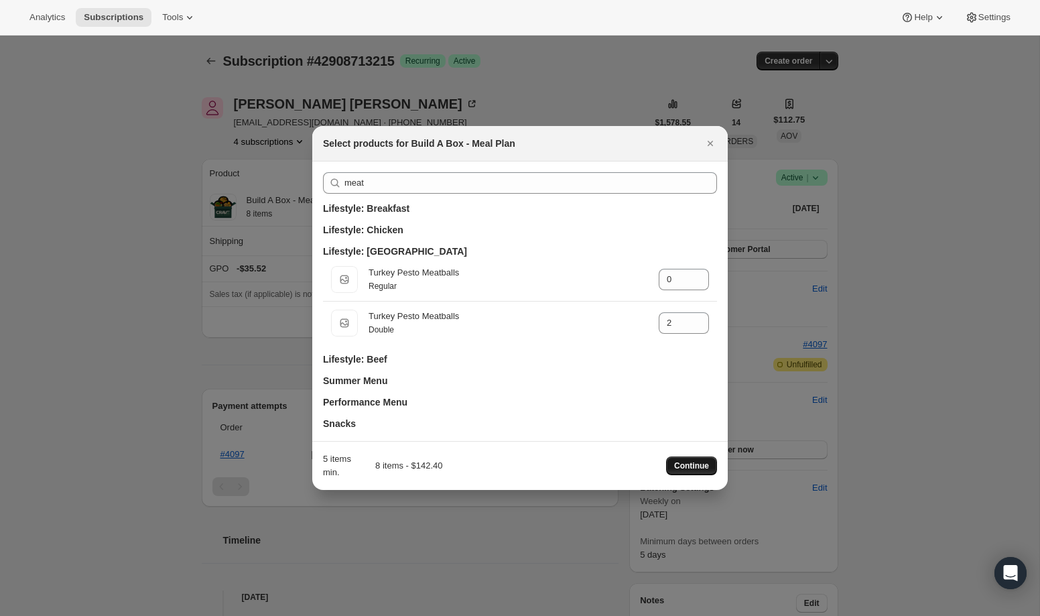
click at [690, 467] on span "Continue" at bounding box center [691, 465] width 35 height 11
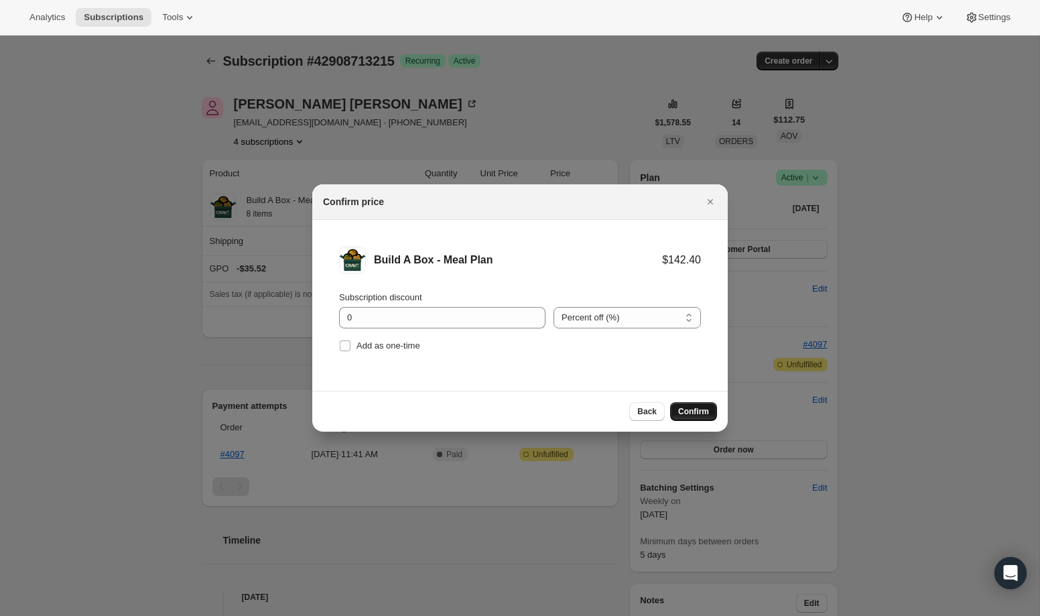
click at [682, 406] on span "Confirm" at bounding box center [693, 411] width 31 height 11
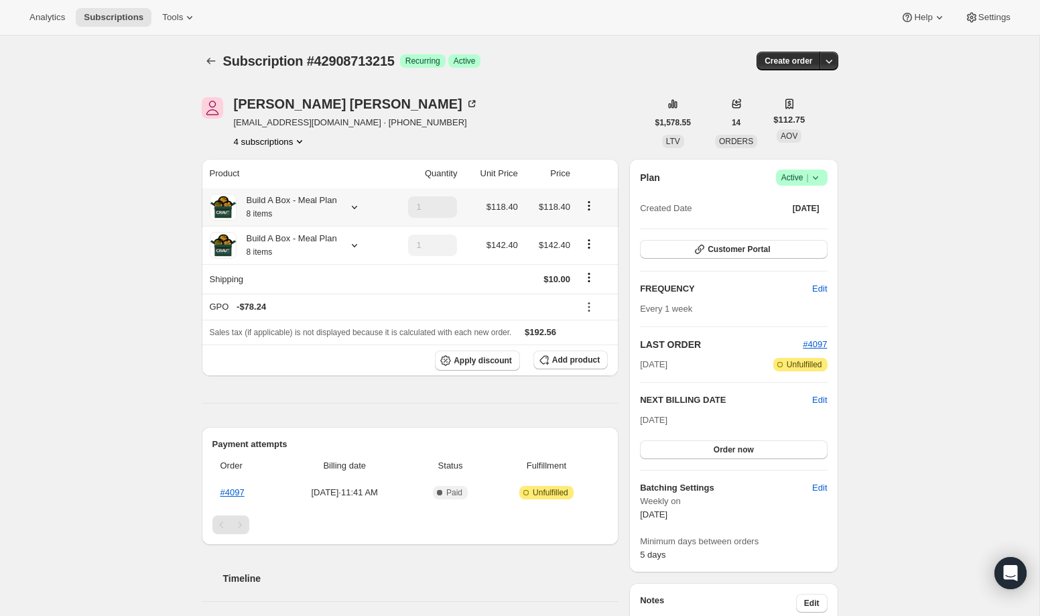
click at [590, 208] on icon "Product actions" at bounding box center [588, 205] width 13 height 13
click at [592, 254] on span "Remove" at bounding box center [590, 254] width 32 height 10
type input "0"
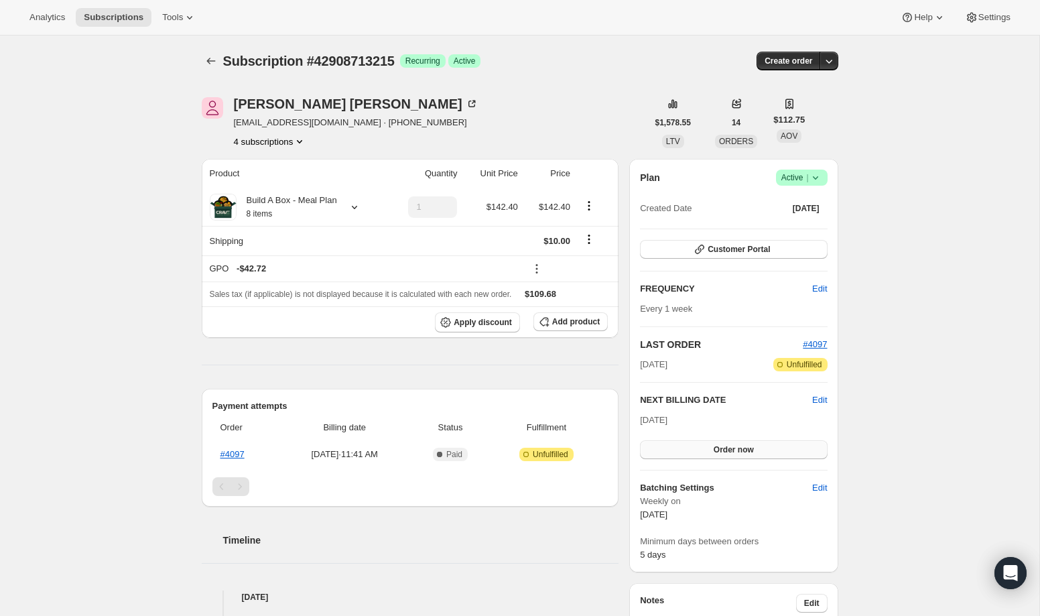
click at [739, 442] on button "Order now" at bounding box center [733, 449] width 187 height 19
click at [739, 442] on button "Click to confirm" at bounding box center [733, 449] width 187 height 19
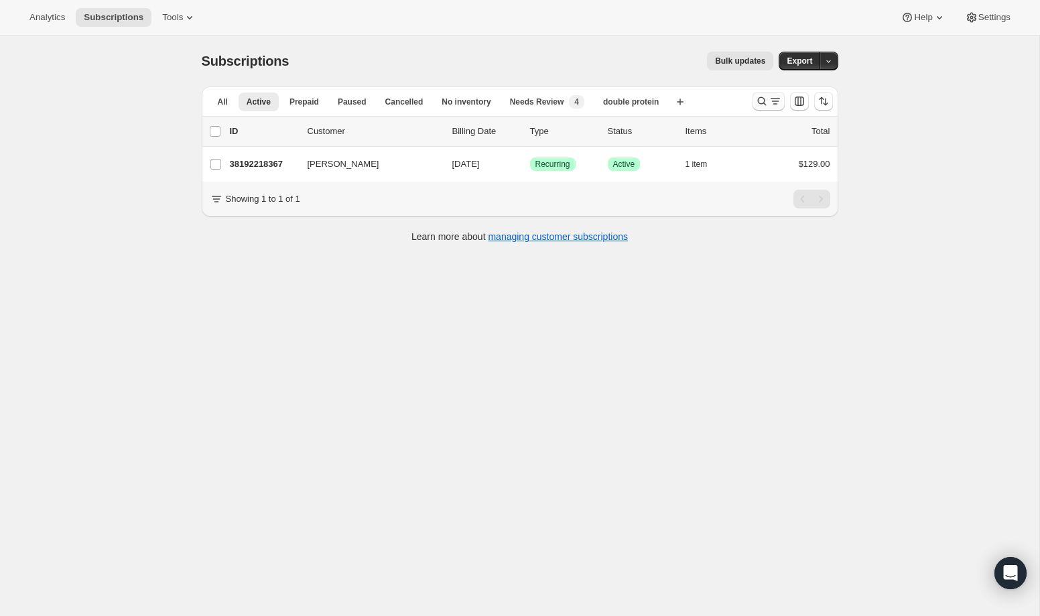
click at [761, 103] on icon "Search and filter results" at bounding box center [761, 101] width 13 height 13
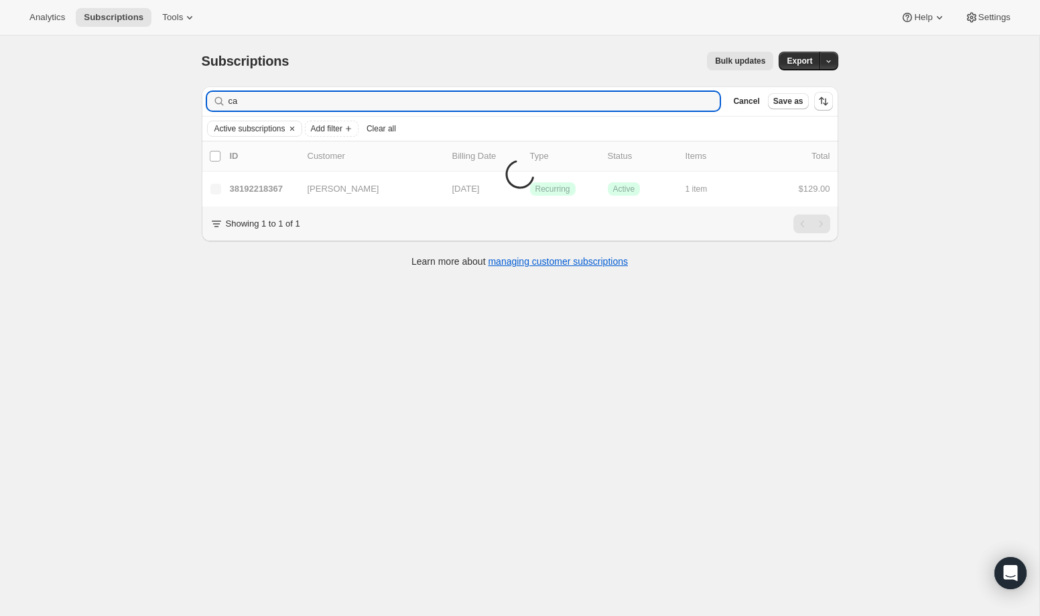
type input "c"
drag, startPoint x: 674, startPoint y: 103, endPoint x: 669, endPoint y: 88, distance: 15.5
click at [669, 88] on div "Filter subscribers david Clear Cancel Save as" at bounding box center [520, 100] width 637 height 29
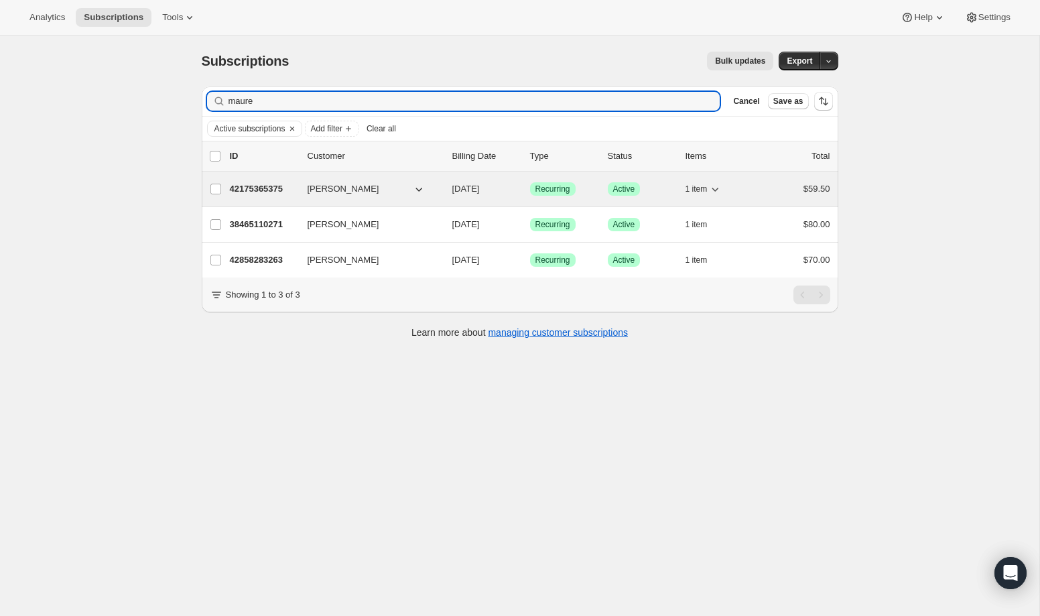
type input "maure"
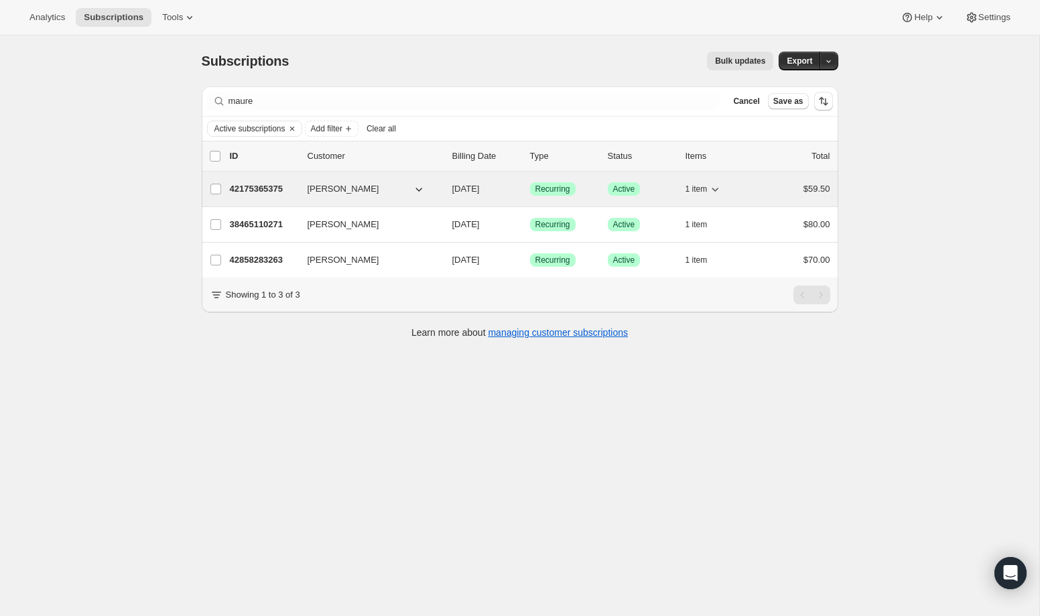
click at [264, 187] on p "42175365375" at bounding box center [263, 188] width 67 height 13
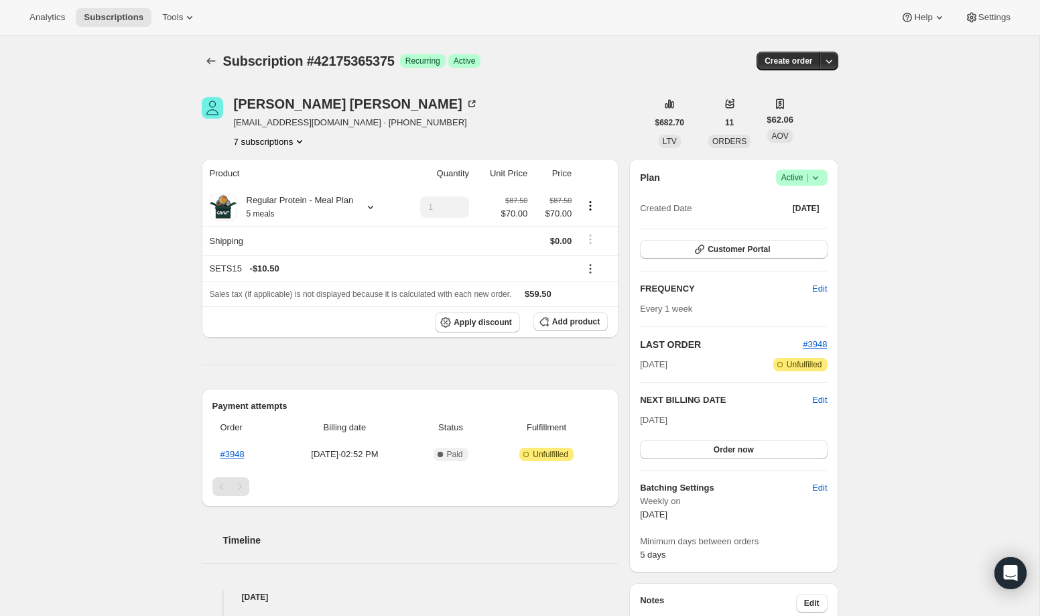
click at [820, 178] on icon at bounding box center [815, 177] width 13 height 13
click at [806, 227] on span "Cancel subscription" at bounding box center [797, 227] width 76 height 10
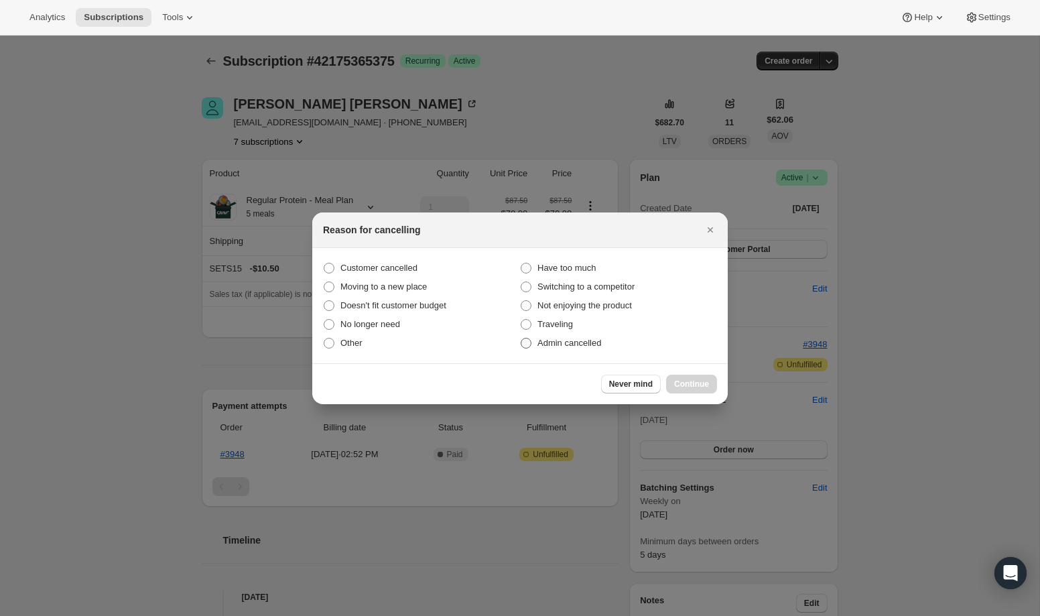
click at [597, 351] on label "Admin cancelled" at bounding box center [618, 343] width 197 height 19
click at [521, 338] on input "Admin cancelled" at bounding box center [521, 338] width 1 height 1
radio input "true"
click at [681, 373] on div "Never mind Continue" at bounding box center [520, 383] width 416 height 41
click at [684, 382] on span "Continue" at bounding box center [691, 384] width 35 height 11
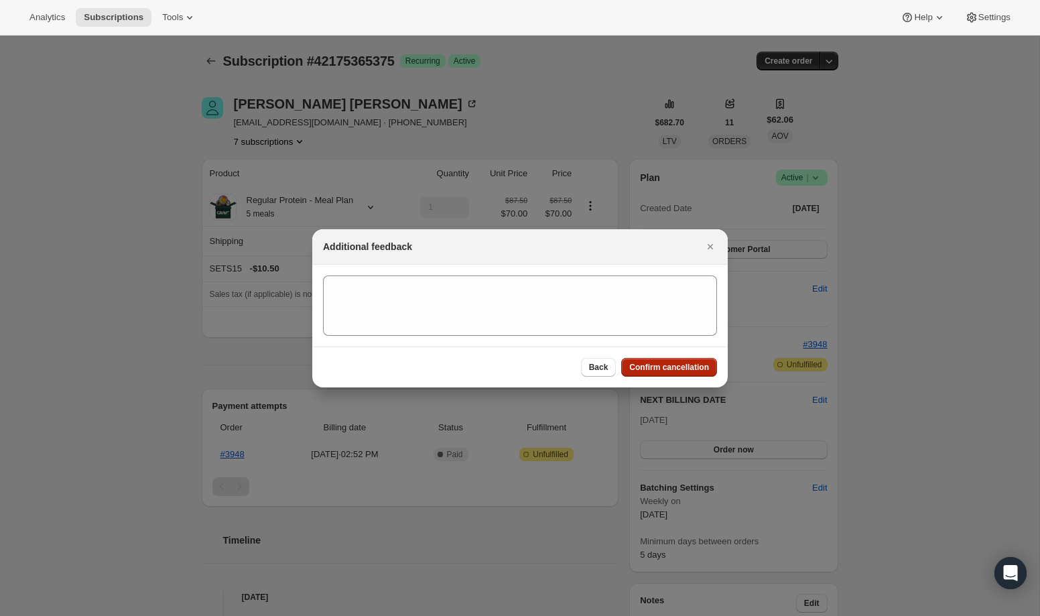
click at [684, 367] on span "Confirm cancellation" at bounding box center [669, 367] width 80 height 11
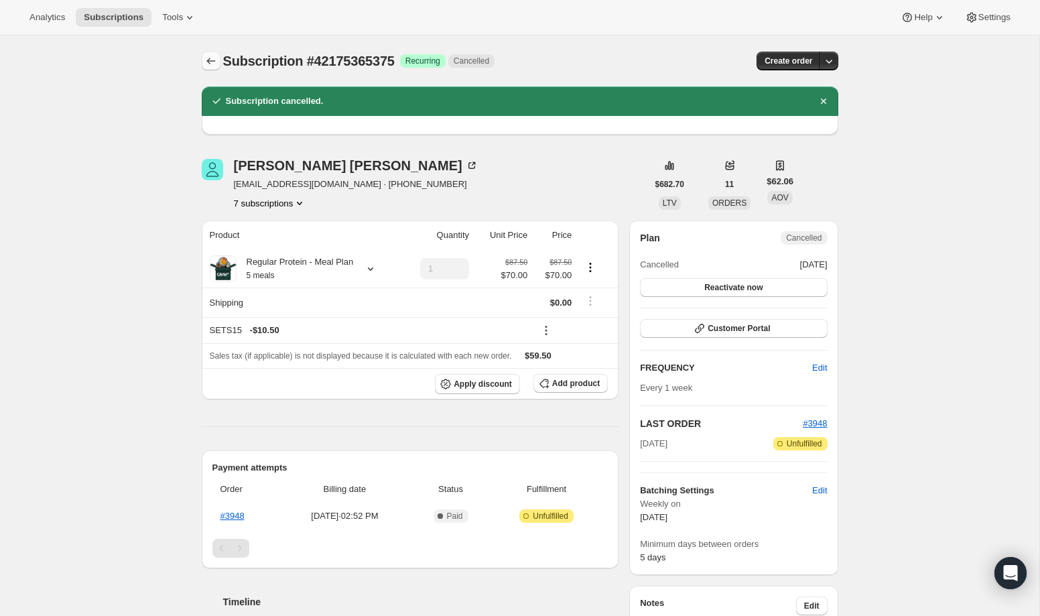
click at [207, 60] on icon "Subscriptions" at bounding box center [210, 61] width 9 height 7
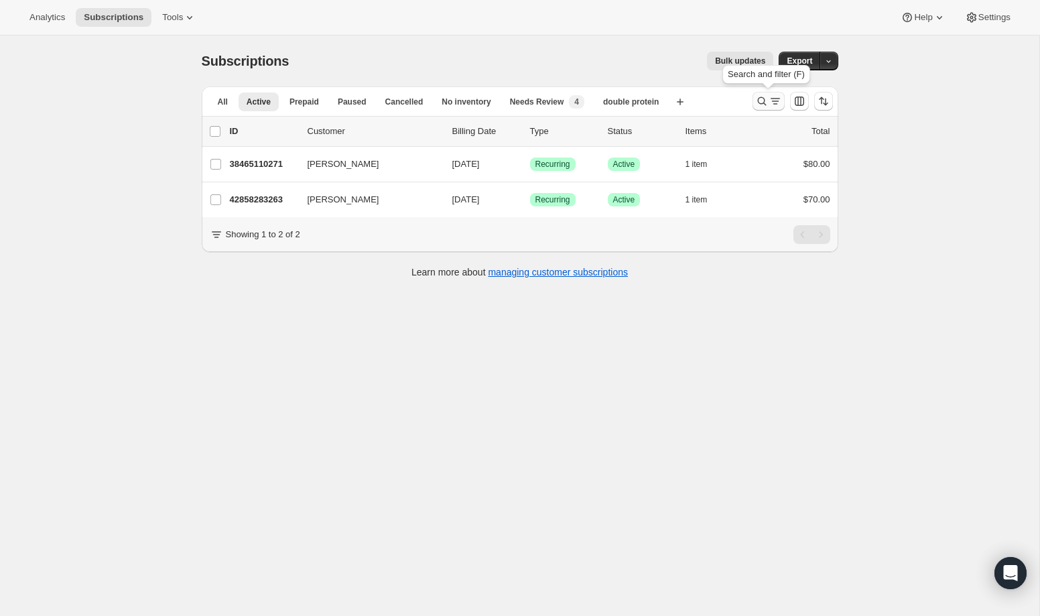
click at [771, 101] on icon "Search and filter results" at bounding box center [775, 101] width 13 height 13
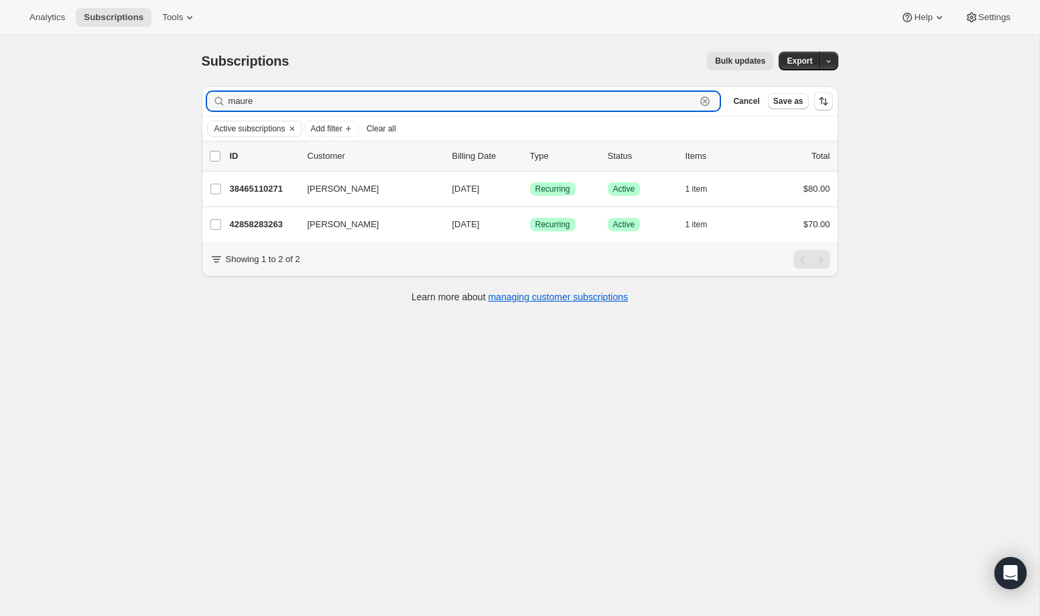
click at [706, 101] on icon "button" at bounding box center [704, 101] width 13 height 13
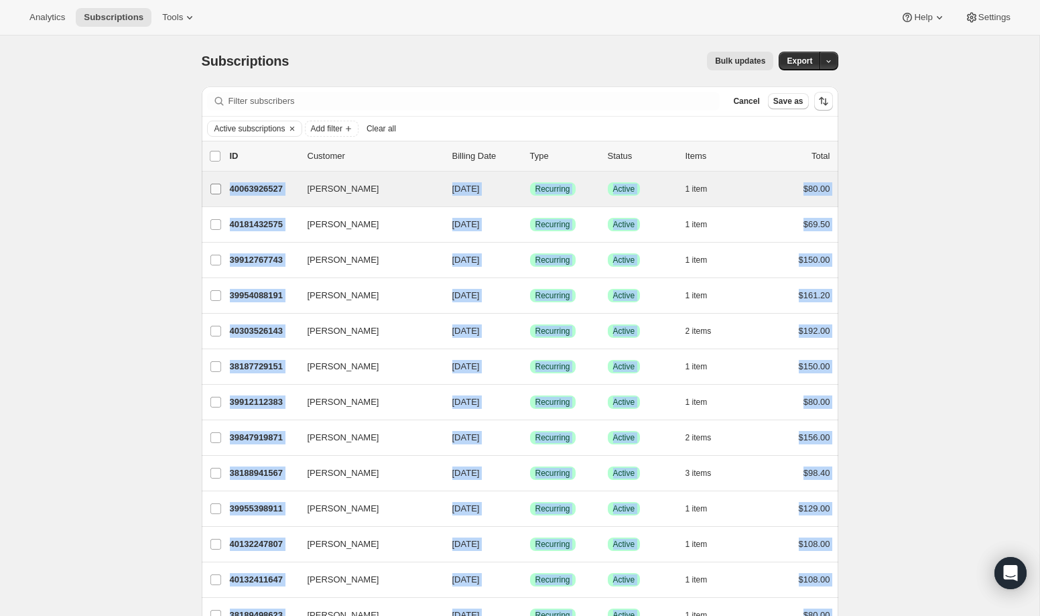
drag, startPoint x: 848, startPoint y: 525, endPoint x: 214, endPoint y: 192, distance: 715.6
copy ul "Andrea Pace 40063926527 Andrea Pace 08/22/2025 Success Recurring Success Active…"
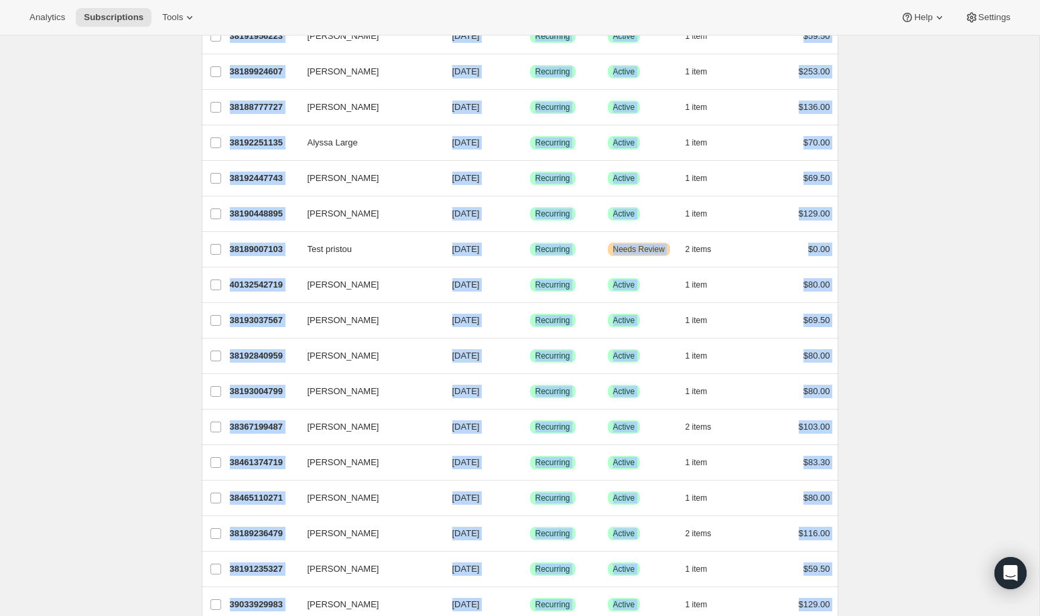
scroll to position [1406, 0]
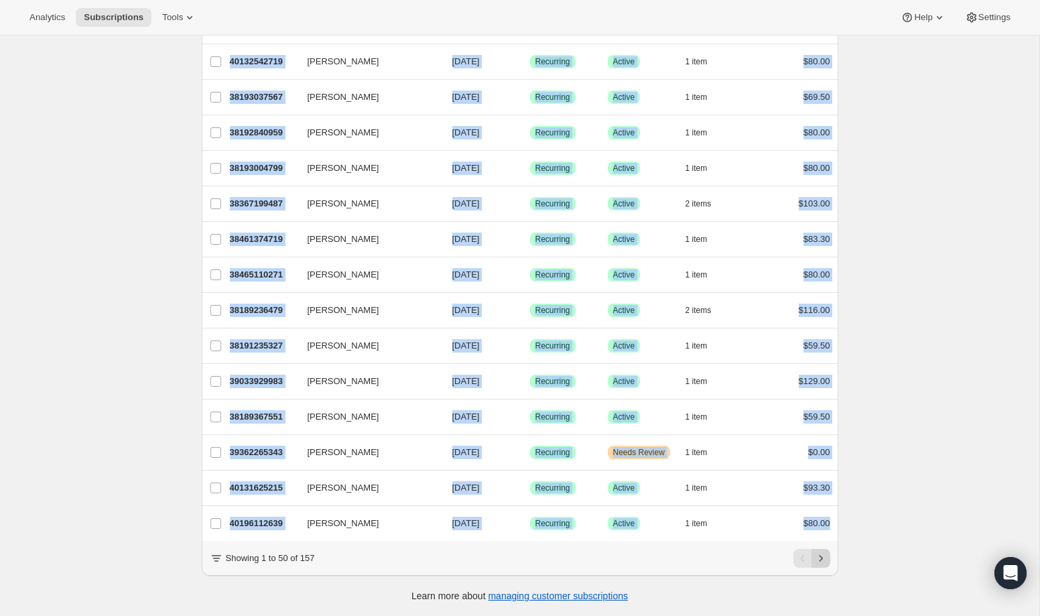
click at [825, 556] on icon "Next" at bounding box center [820, 558] width 13 height 13
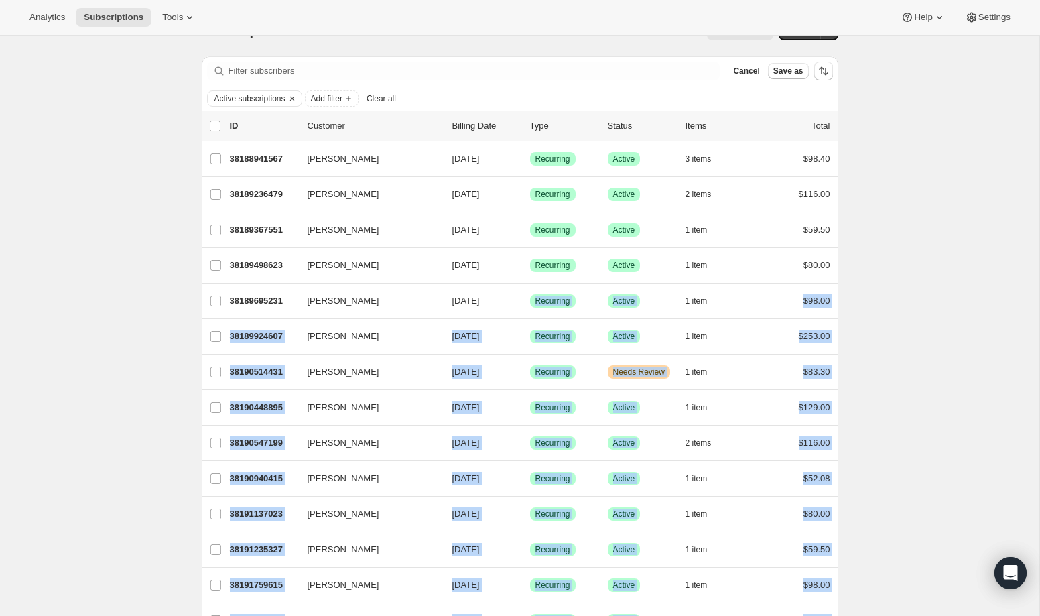
scroll to position [0, 0]
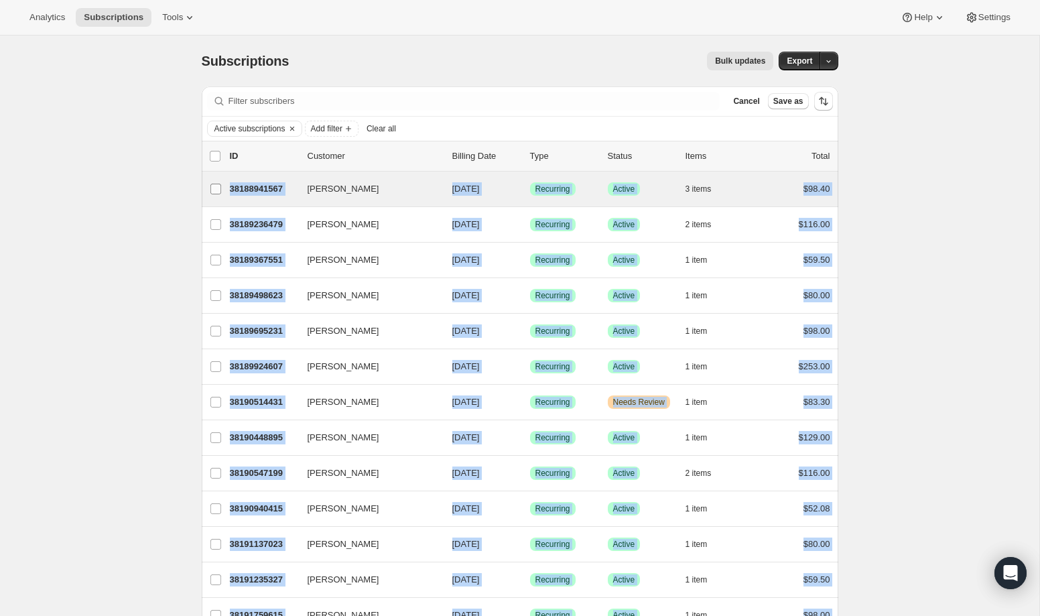
drag, startPoint x: 855, startPoint y: 535, endPoint x: 201, endPoint y: 178, distance: 745.3
copy ul "Jeff Newlander 38188941567 Jeff Newlander 08/22/2025 Success Recurring Success …"
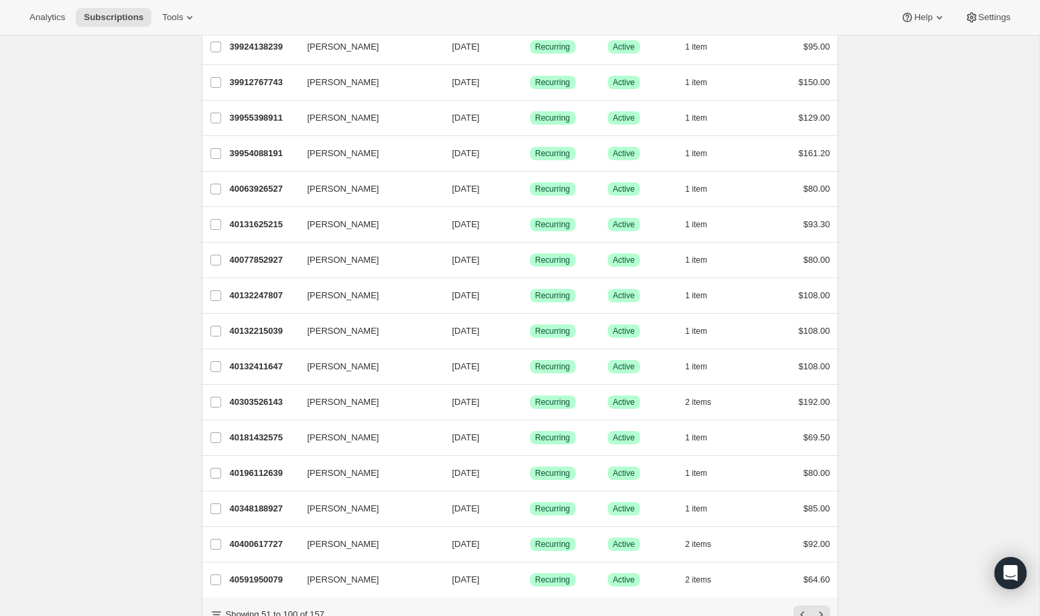
scroll to position [1406, 0]
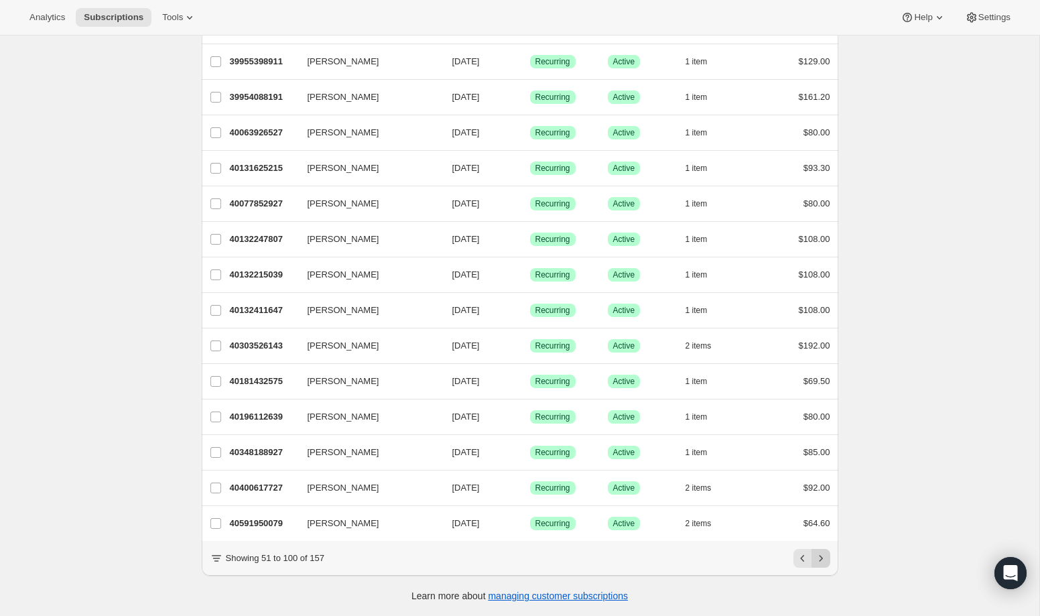
click at [824, 555] on icon "Next" at bounding box center [820, 558] width 13 height 13
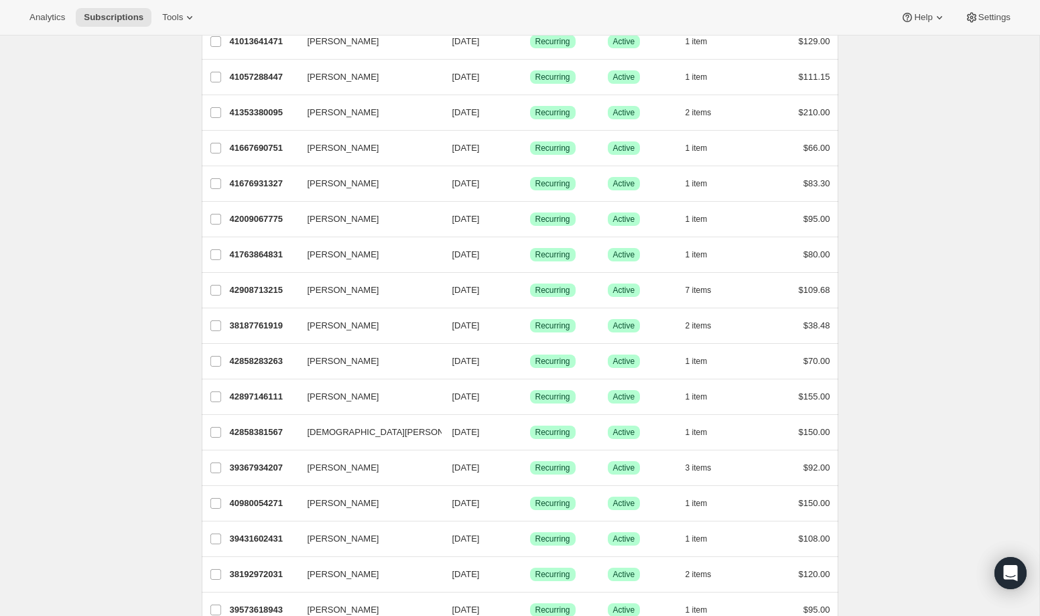
scroll to position [288, 0]
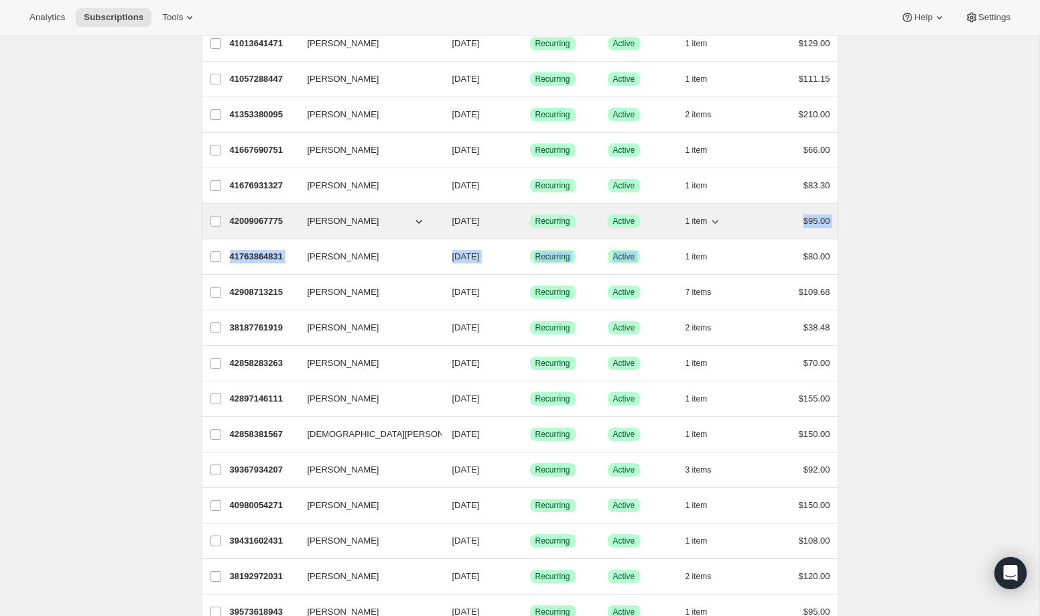
drag, startPoint x: 848, startPoint y: 248, endPoint x: 637, endPoint y: 219, distance: 213.2
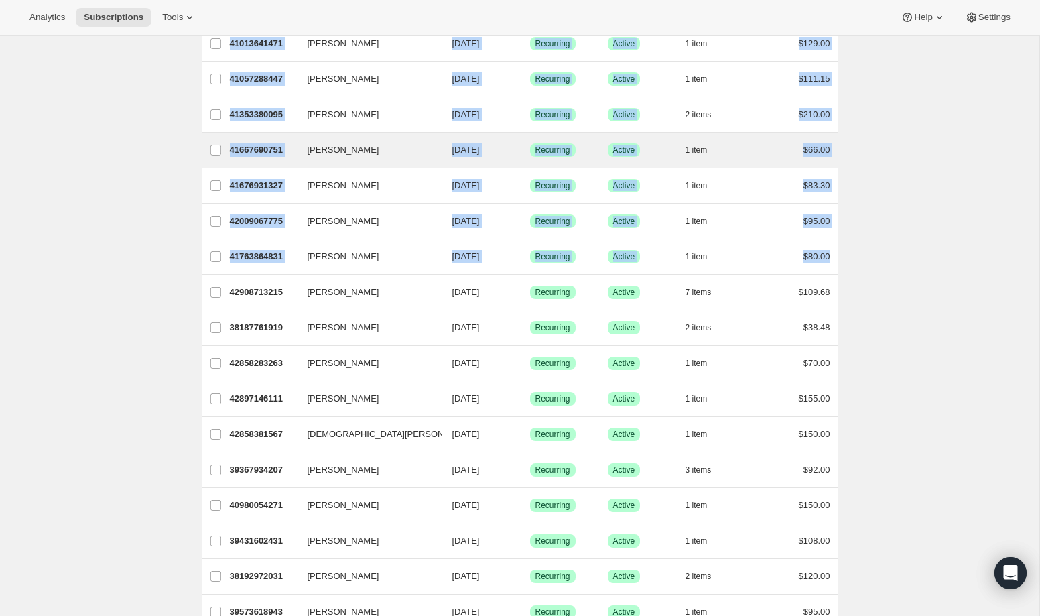
scroll to position [0, 0]
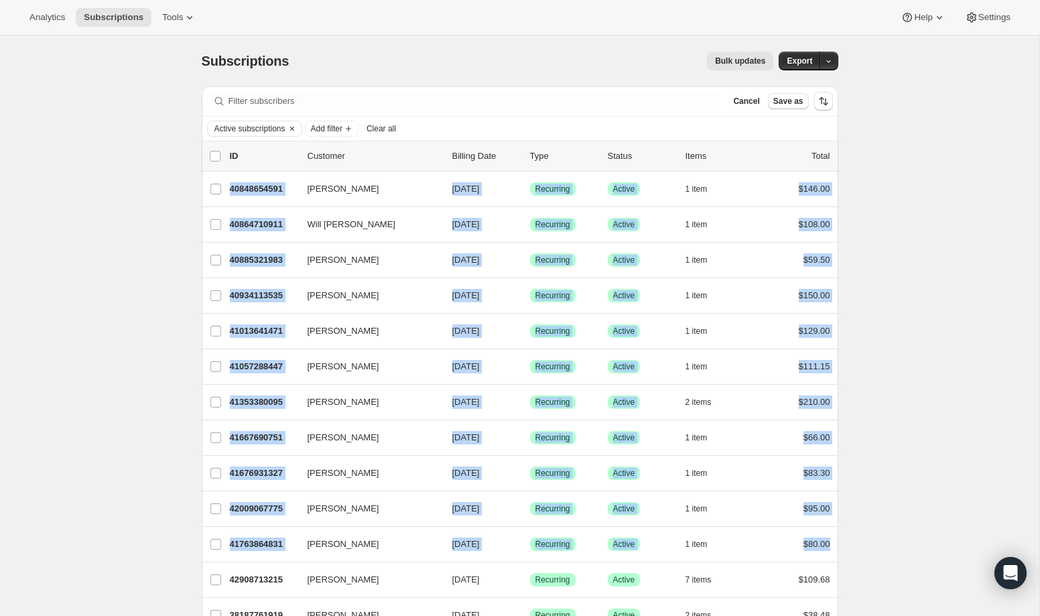
drag, startPoint x: 844, startPoint y: 258, endPoint x: 199, endPoint y: 184, distance: 649.0
copy ul "Samuel Santi 40848654591 Samuel Santi 08/22/2025 Success Recurring Success Acti…"
click at [743, 105] on span "Cancel" at bounding box center [746, 101] width 26 height 11
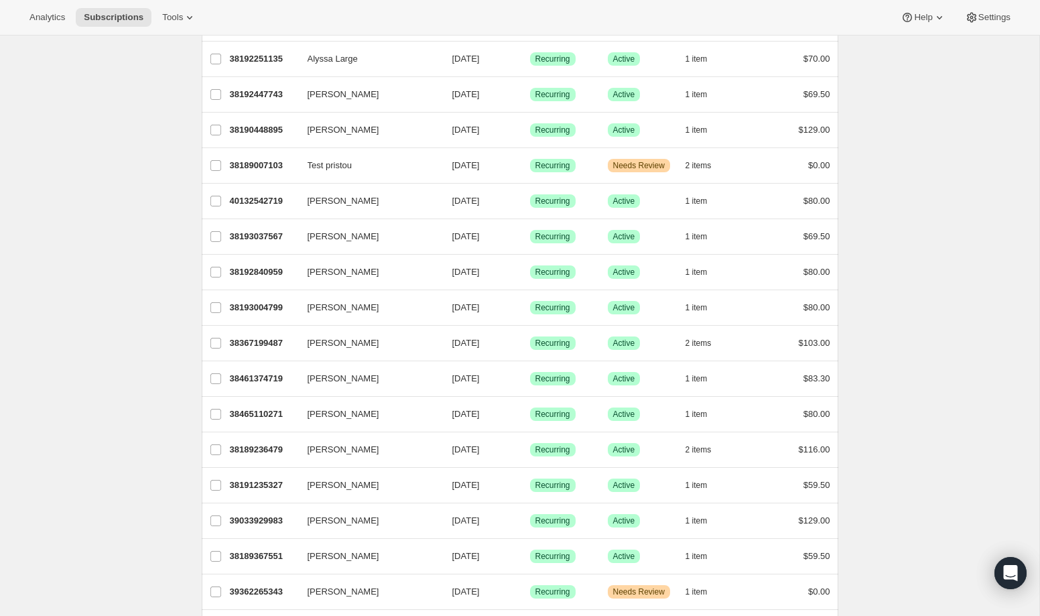
scroll to position [1381, 0]
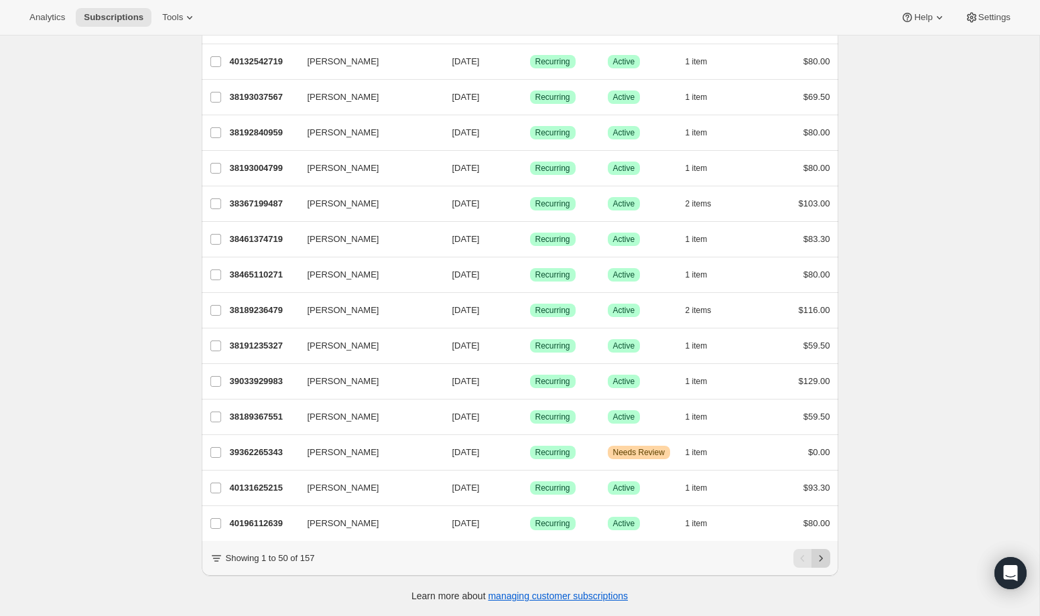
click at [822, 564] on icon "Next" at bounding box center [820, 558] width 13 height 13
click at [822, 563] on icon "Next" at bounding box center [820, 558] width 13 height 13
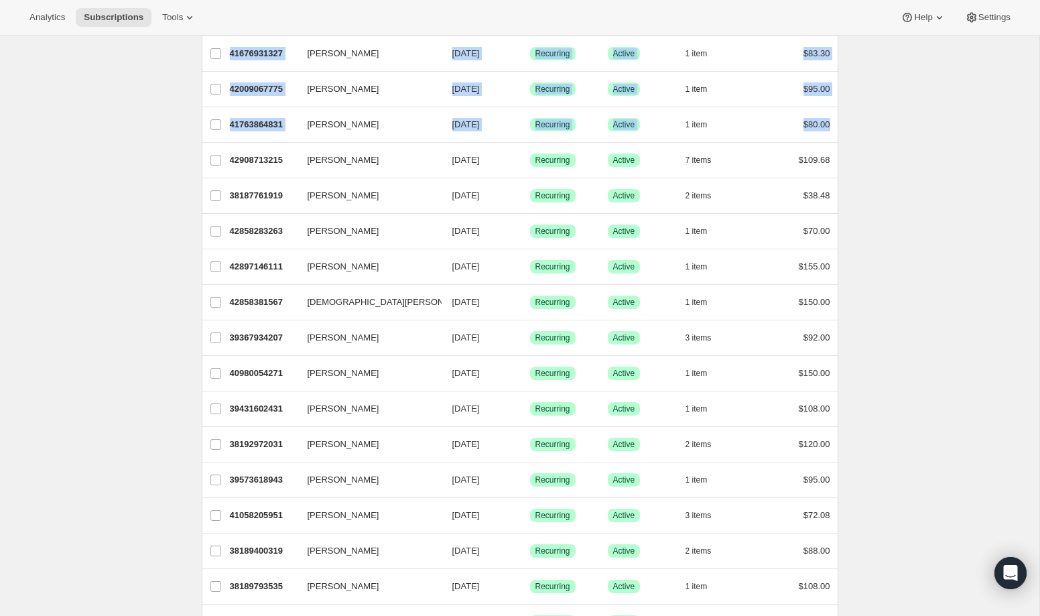
scroll to position [388, 0]
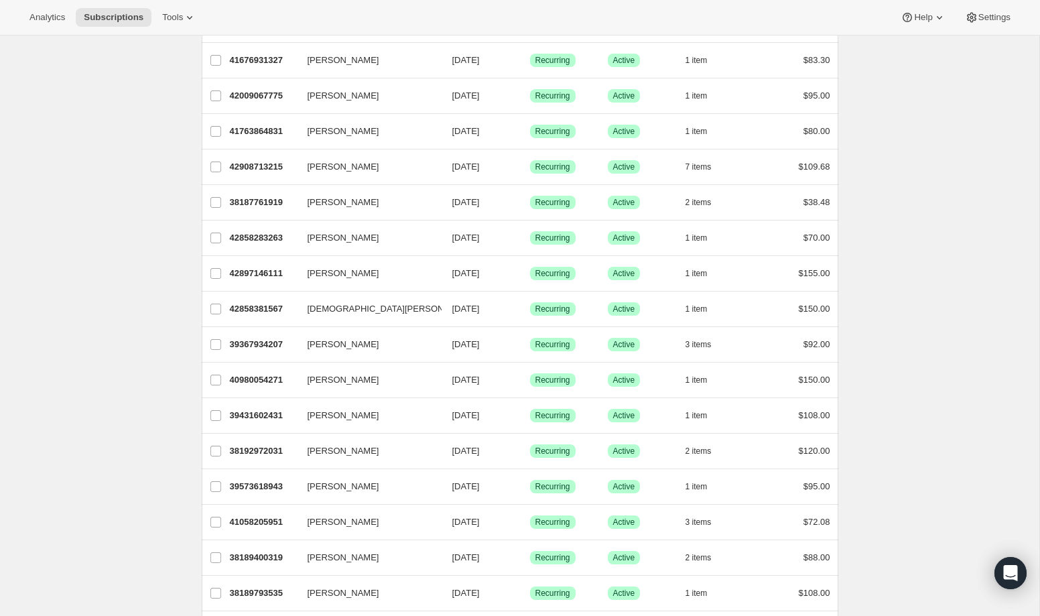
click at [947, 345] on div "Subscriptions. This page is ready Subscriptions Bulk updates More actions Bulk …" at bounding box center [520, 628] width 1040 height 1962
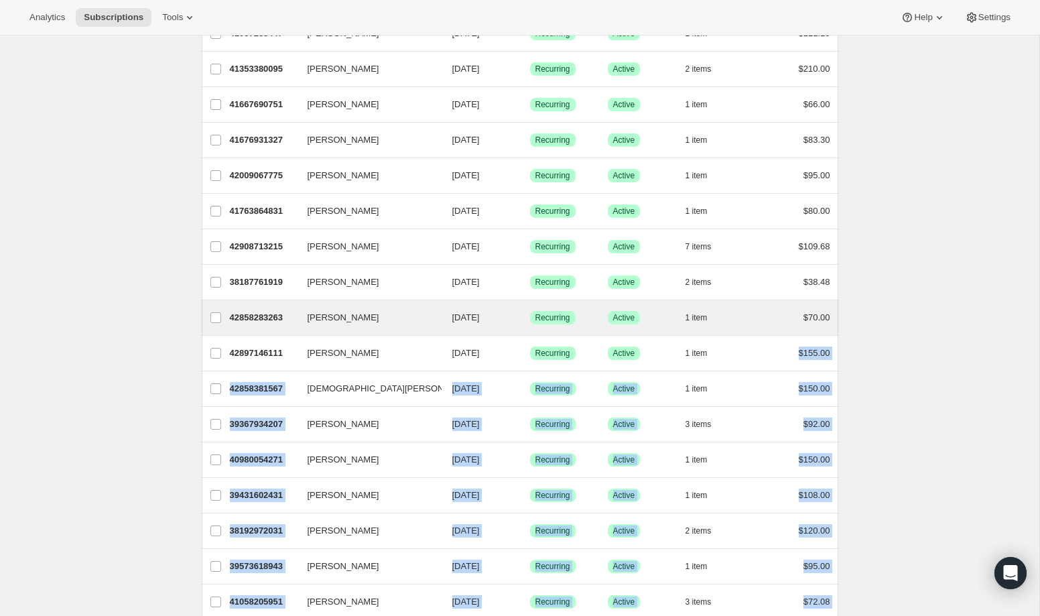
scroll to position [307, 0]
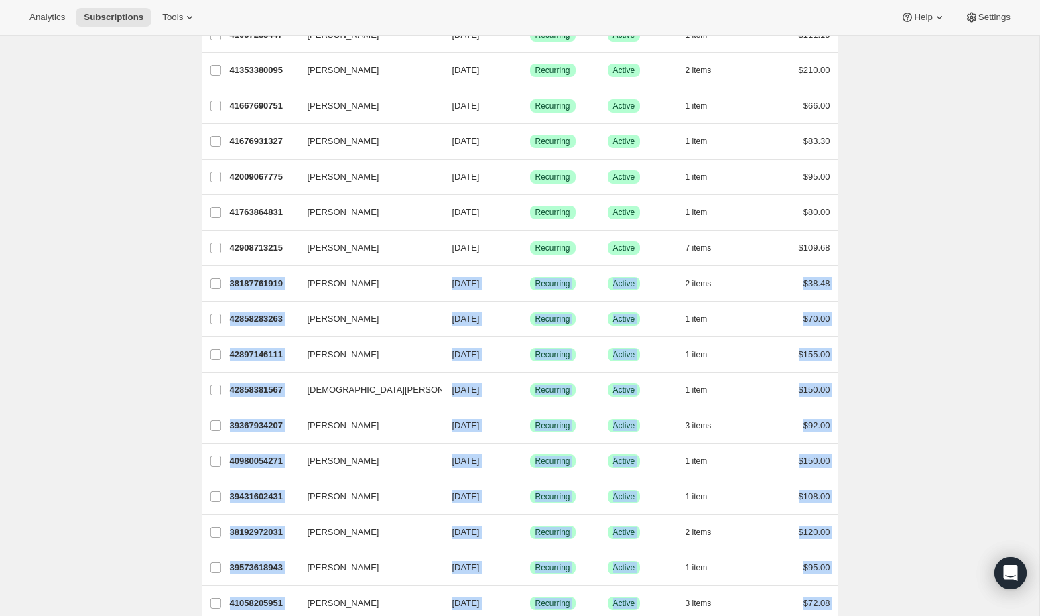
drag, startPoint x: 834, startPoint y: 444, endPoint x: 195, endPoint y: 279, distance: 660.2
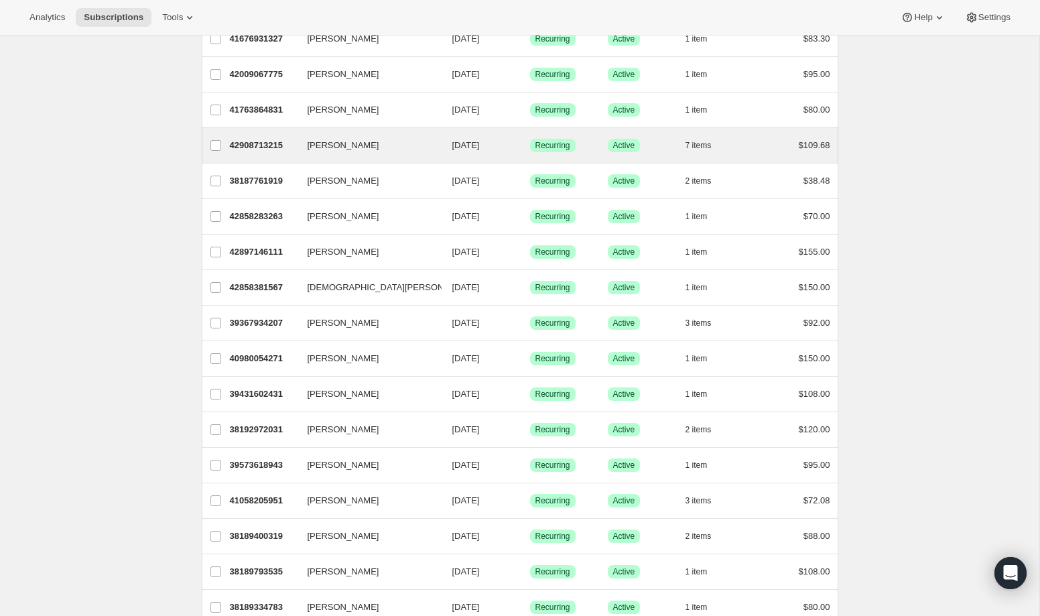
scroll to position [0, 0]
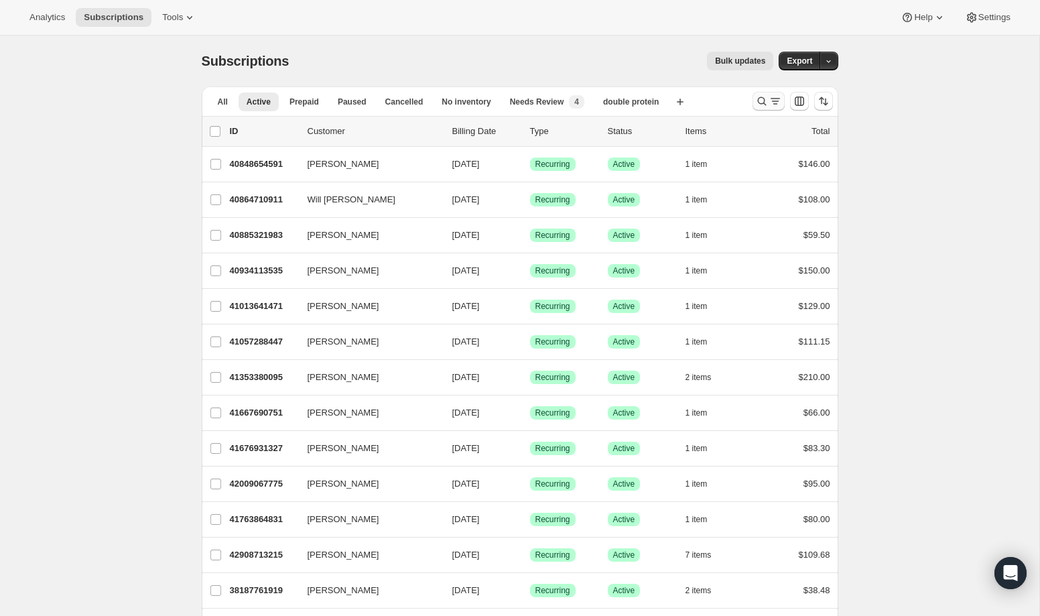
click at [768, 110] on button "Search and filter results" at bounding box center [769, 101] width 32 height 19
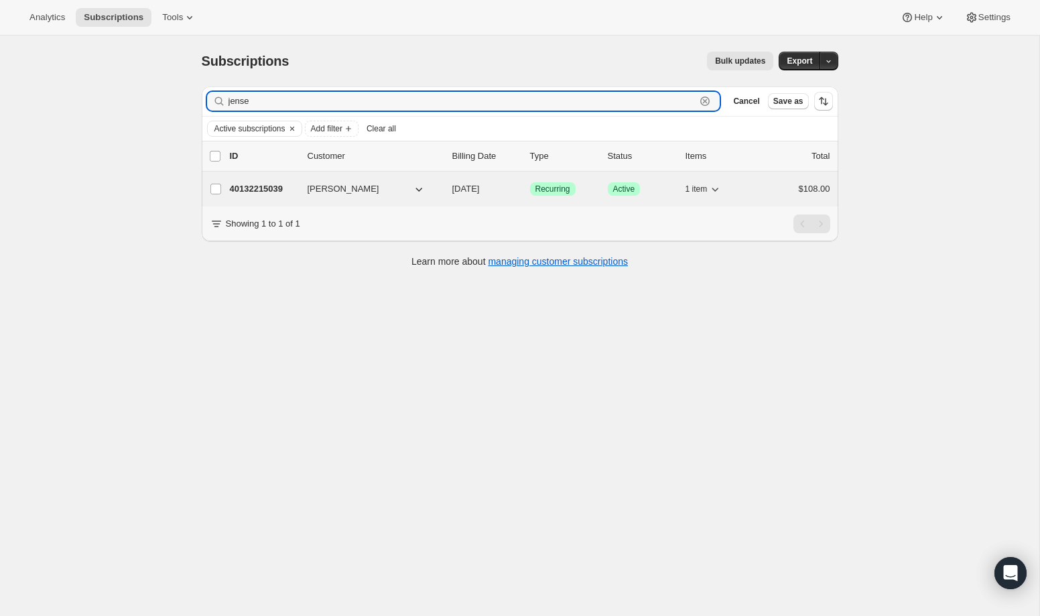
type input "jense"
click at [273, 186] on p "40132215039" at bounding box center [263, 188] width 67 height 13
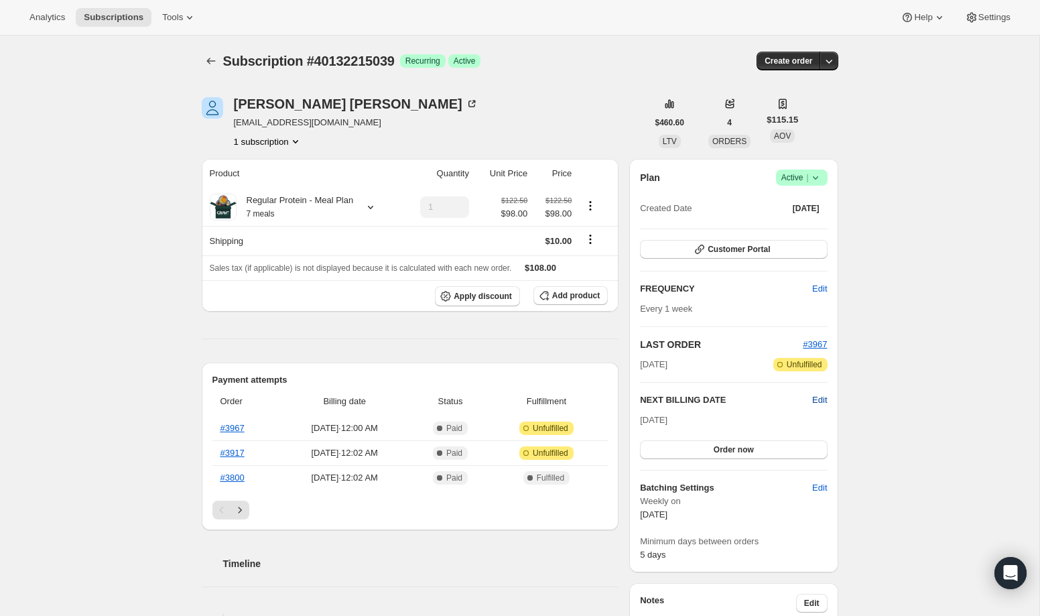
click at [818, 401] on span "Edit" at bounding box center [819, 399] width 15 height 13
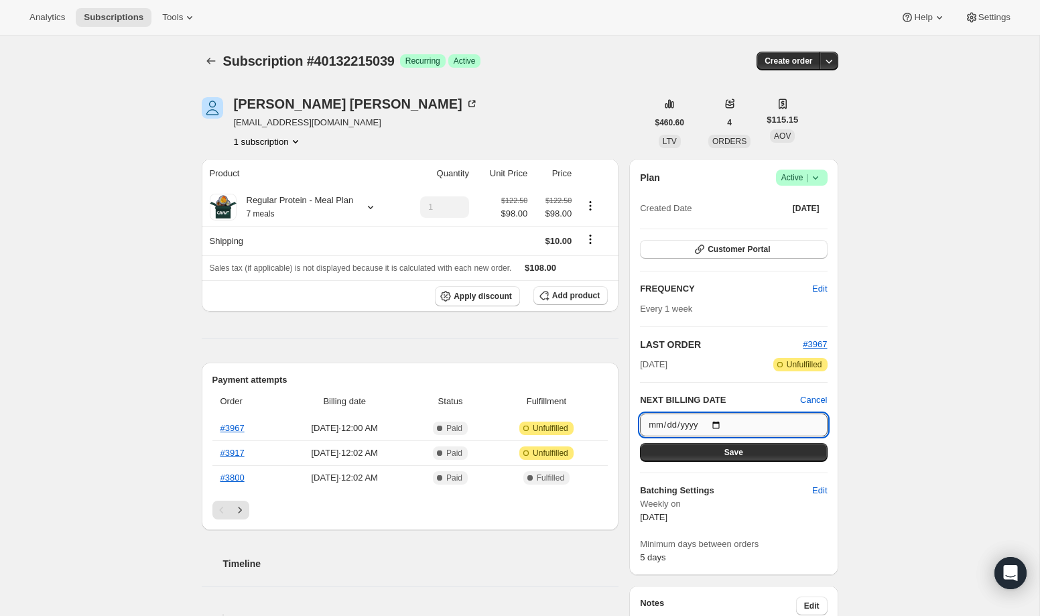
click at [721, 424] on input "2025-08-22" at bounding box center [733, 425] width 187 height 23
type input "2025-09-05"
click at [733, 461] on div "Plan Success Active | Created Date Jul 21, 2025 Customer Portal FREQUENCY Edit …" at bounding box center [733, 367] width 187 height 395
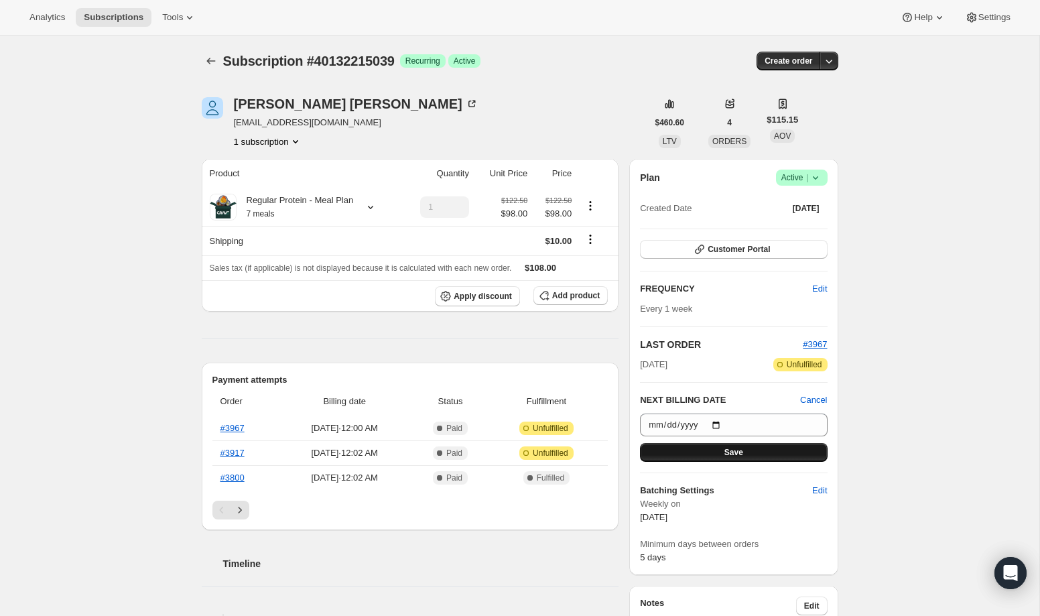
click at [737, 454] on span "Save" at bounding box center [734, 452] width 19 height 11
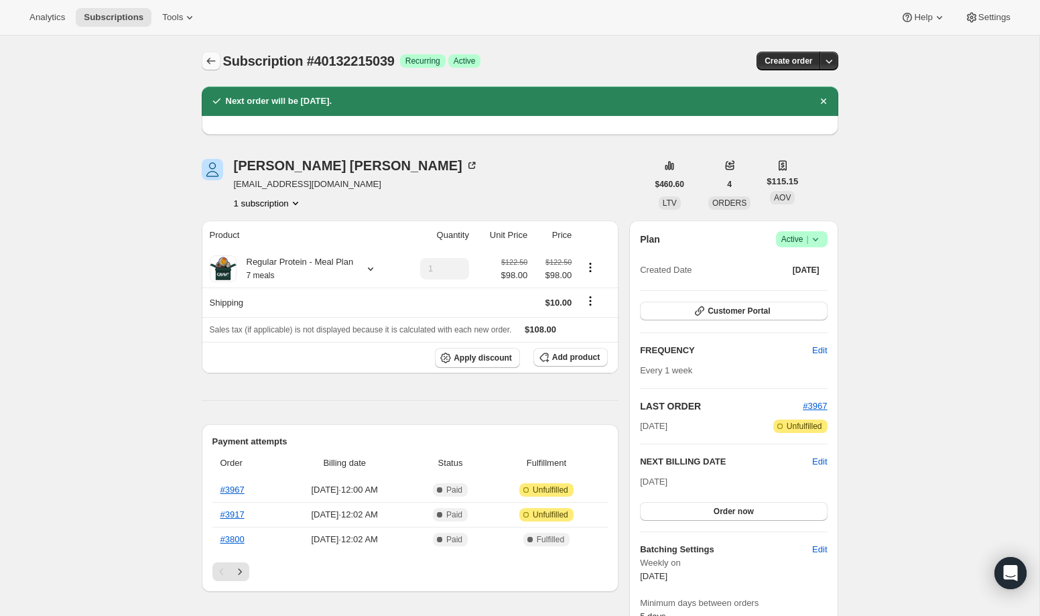
click at [206, 56] on icon "Subscriptions" at bounding box center [210, 60] width 13 height 13
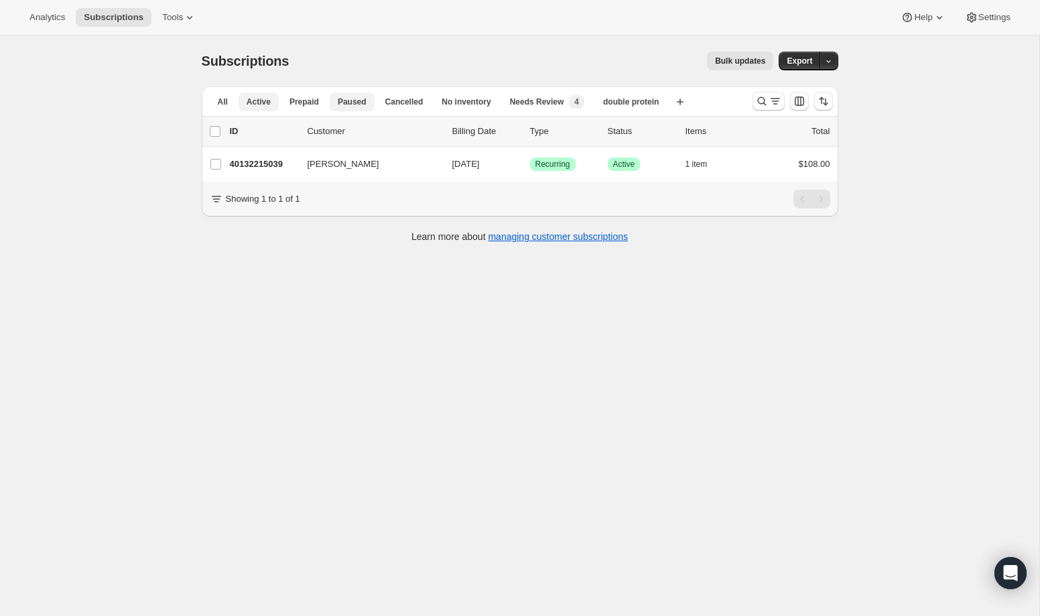
click at [349, 103] on span "Paused" at bounding box center [352, 102] width 29 height 11
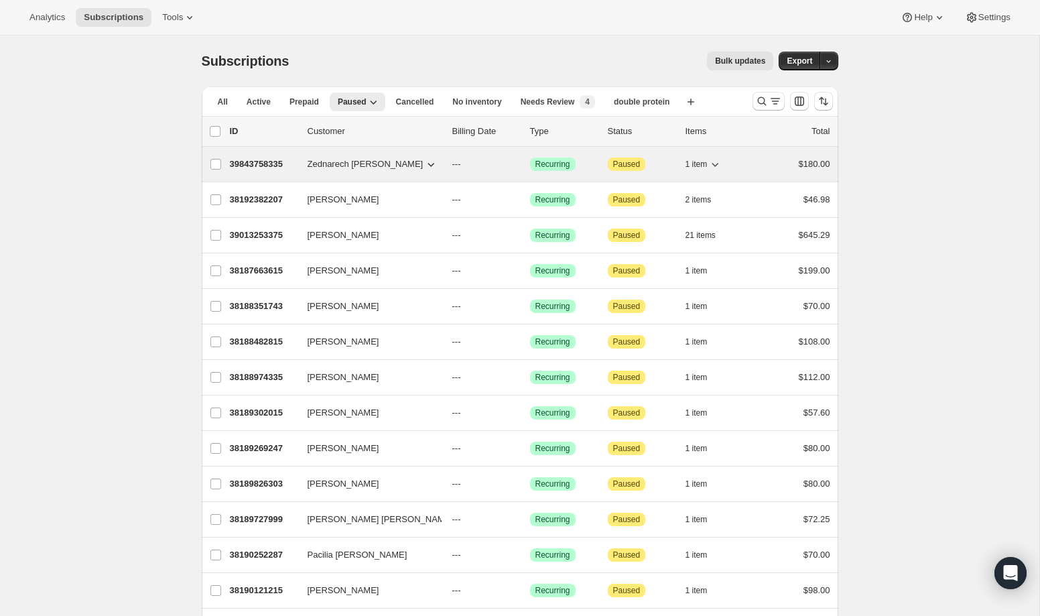
click at [245, 162] on p "39843758335" at bounding box center [263, 164] width 67 height 13
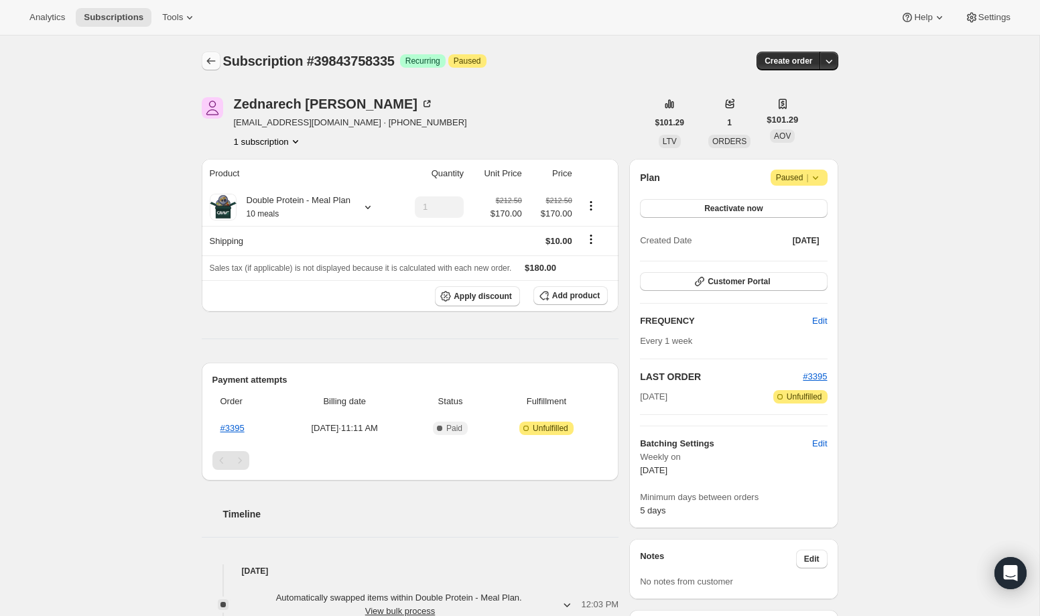
click at [207, 59] on icon "Subscriptions" at bounding box center [210, 60] width 13 height 13
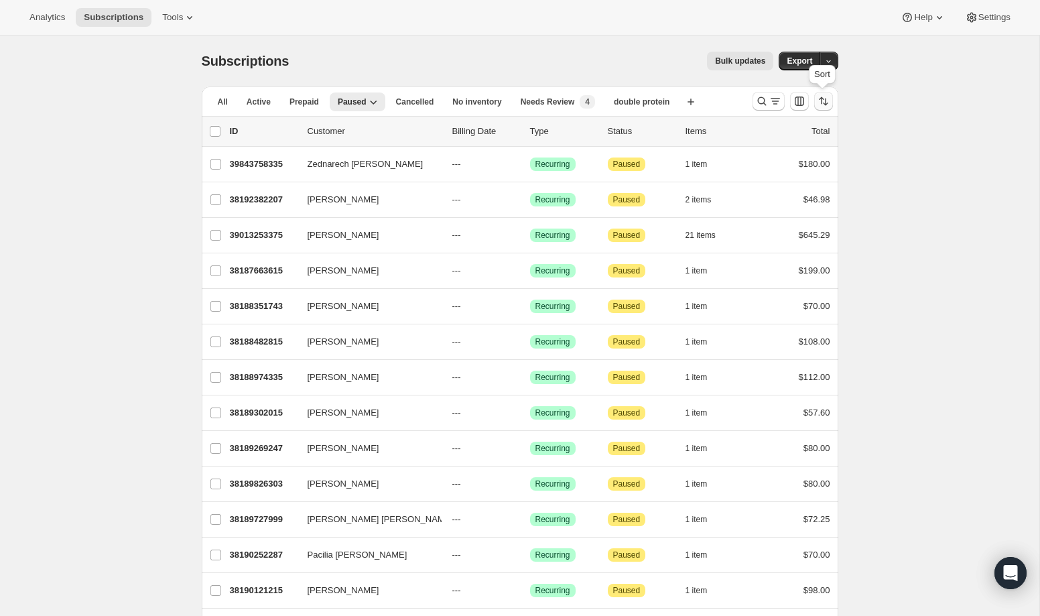
click at [831, 101] on button "Sort the results" at bounding box center [823, 101] width 19 height 19
click at [784, 184] on span "Cancelled date" at bounding box center [788, 182] width 58 height 10
click at [743, 178] on input "Cancelled date" at bounding box center [743, 177] width 1 height 1
radio input "true"
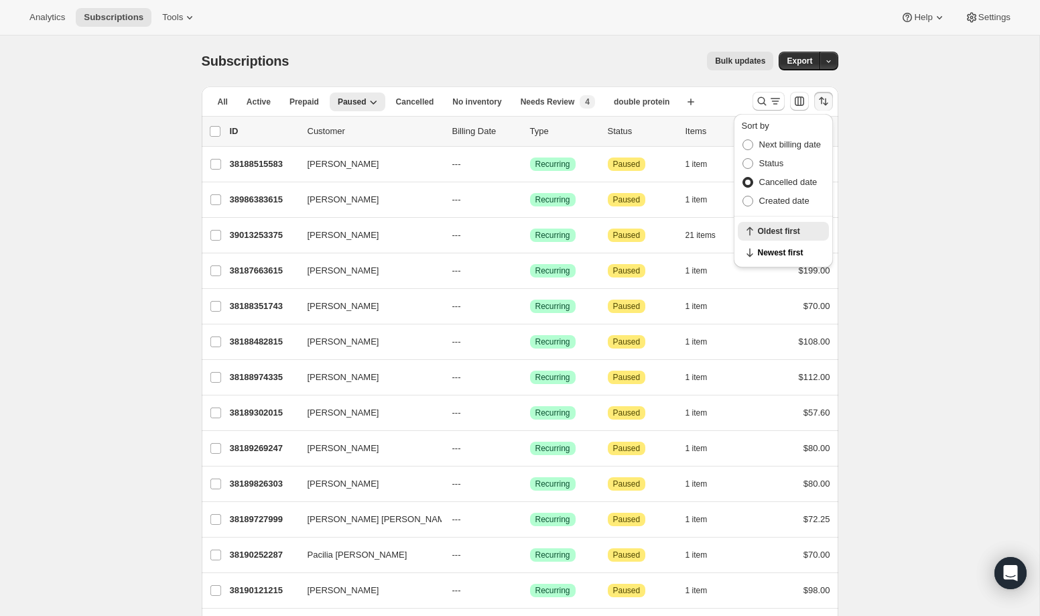
click at [822, 106] on icon "Sort the results" at bounding box center [823, 101] width 13 height 13
click at [787, 248] on span "Newest first" at bounding box center [789, 252] width 63 height 11
click at [428, 101] on span "Cancelled" at bounding box center [415, 102] width 38 height 11
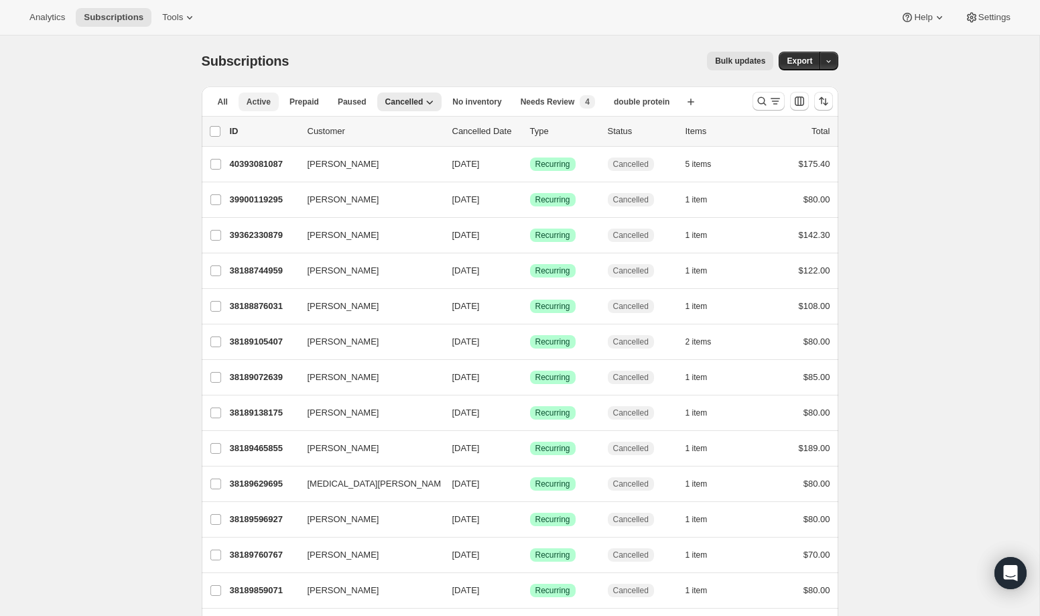
click at [258, 97] on span "Active" at bounding box center [259, 102] width 24 height 11
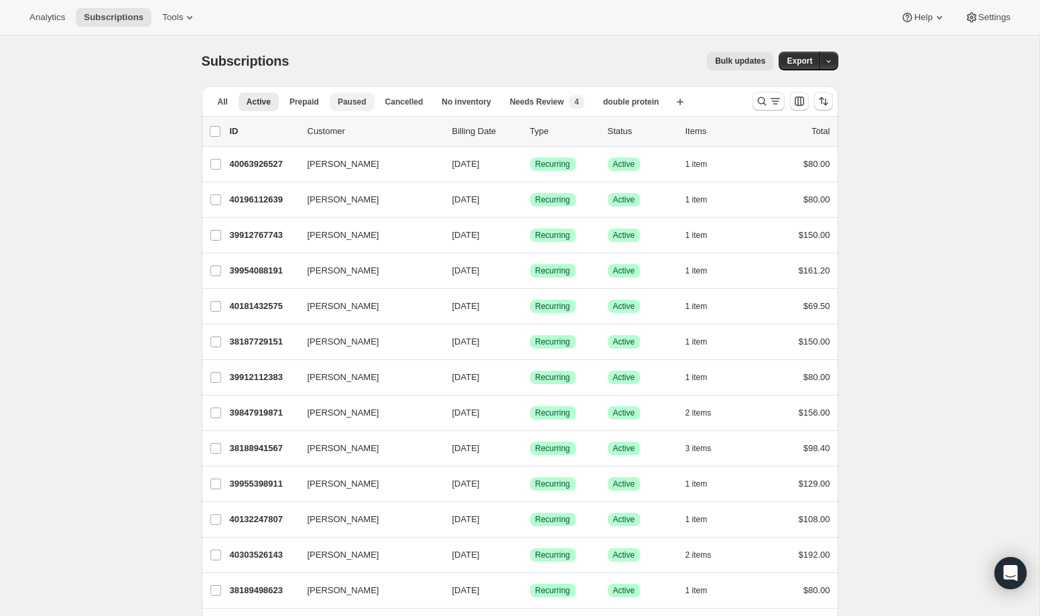
click at [344, 100] on span "Paused" at bounding box center [352, 102] width 29 height 11
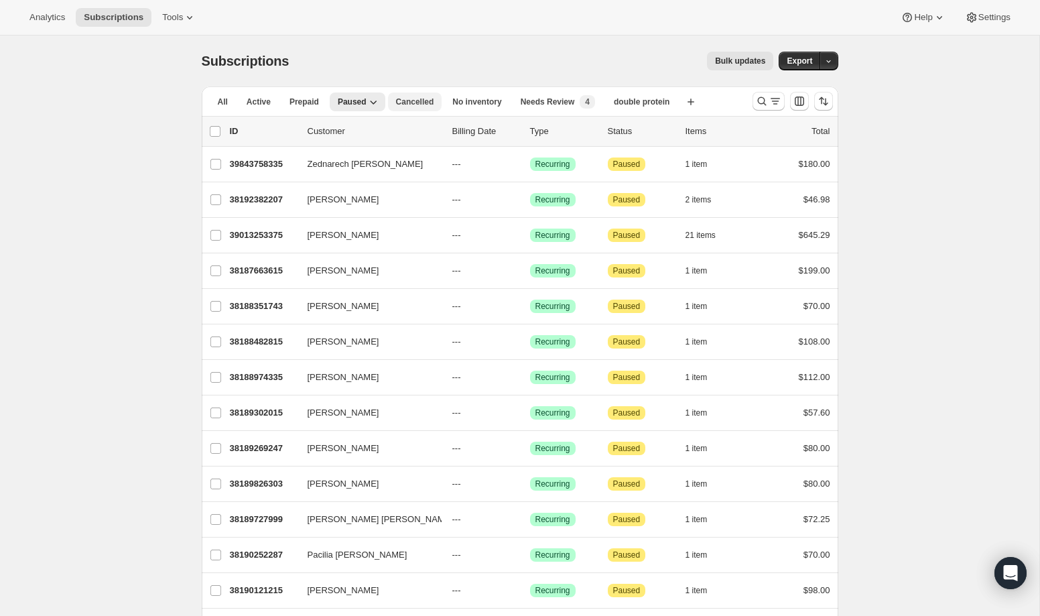
click at [426, 99] on span "Cancelled" at bounding box center [415, 102] width 38 height 11
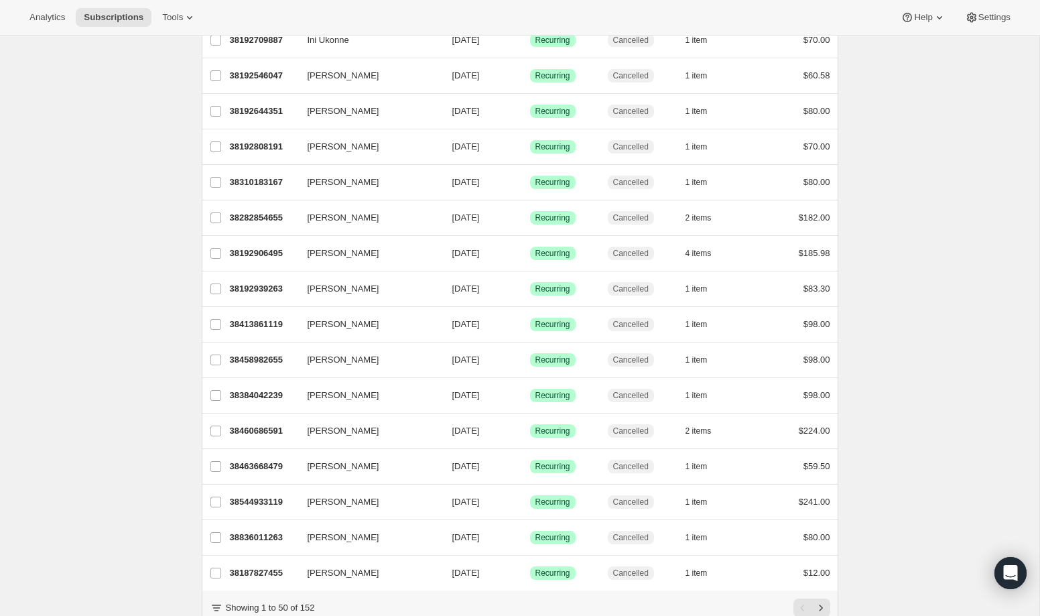
scroll to position [1381, 0]
